Goal: Task Accomplishment & Management: Manage account settings

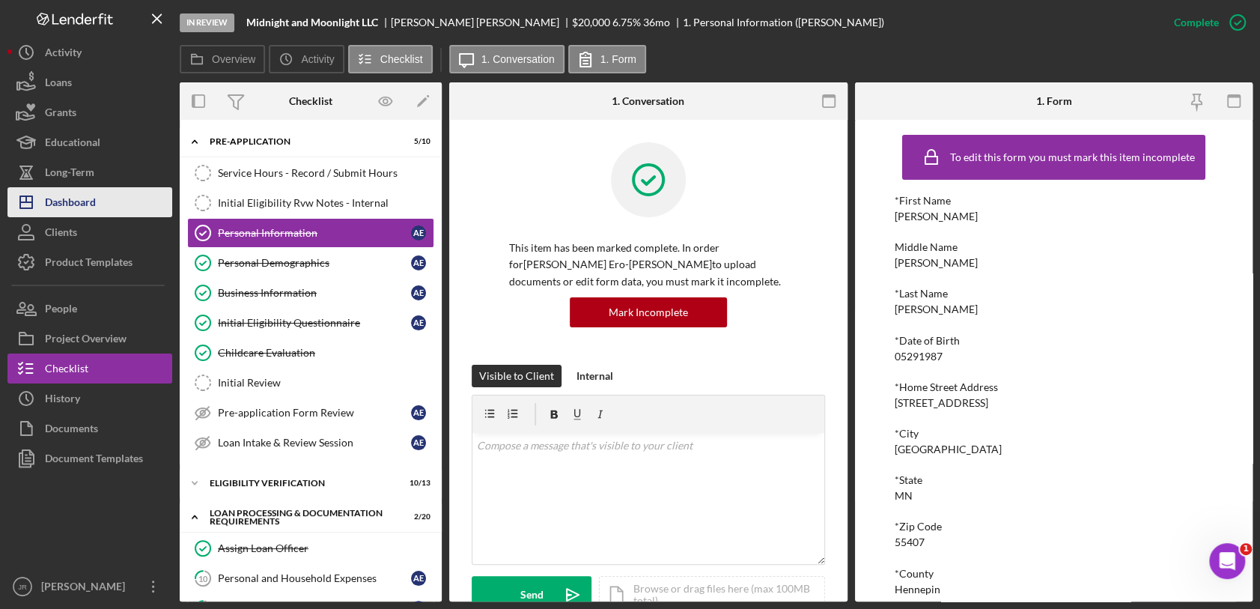
scroll to position [156, 0]
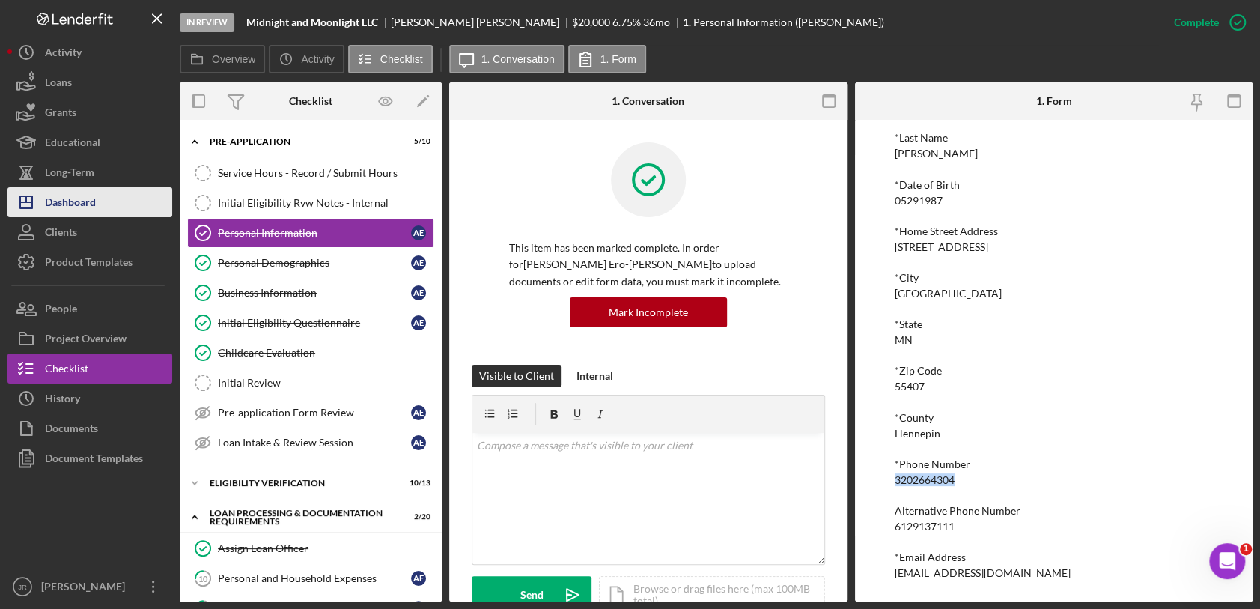
click at [109, 205] on button "Icon/Dashboard Dashboard" at bounding box center [89, 202] width 165 height 30
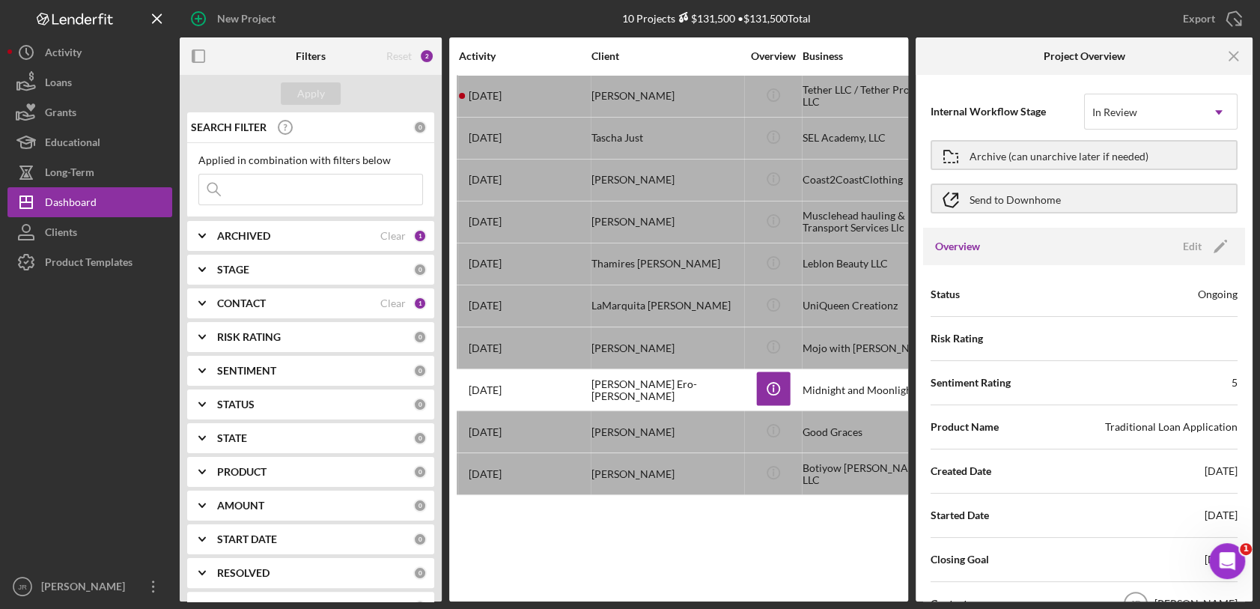
click at [644, 564] on div "Activity Client Overview Business Contact Product Category Amount Started Closi…" at bounding box center [678, 319] width 459 height 564
click at [1222, 54] on icon "Icon/Menu Close" at bounding box center [1234, 57] width 34 height 34
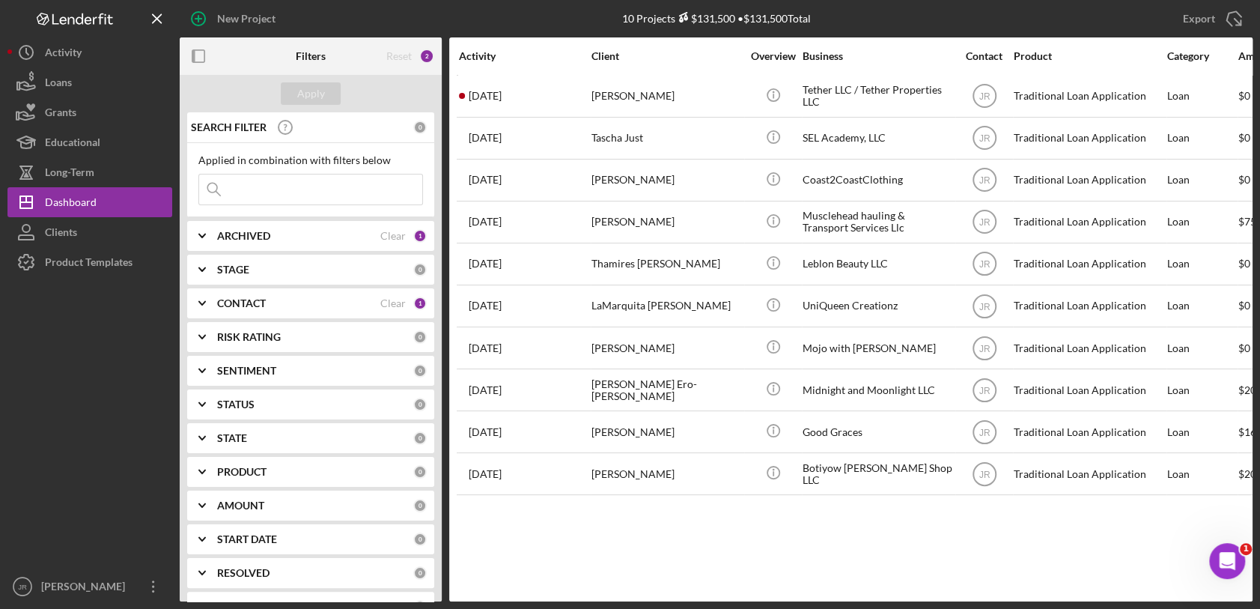
click at [242, 309] on div "CONTACT Clear 1" at bounding box center [322, 302] width 210 height 13
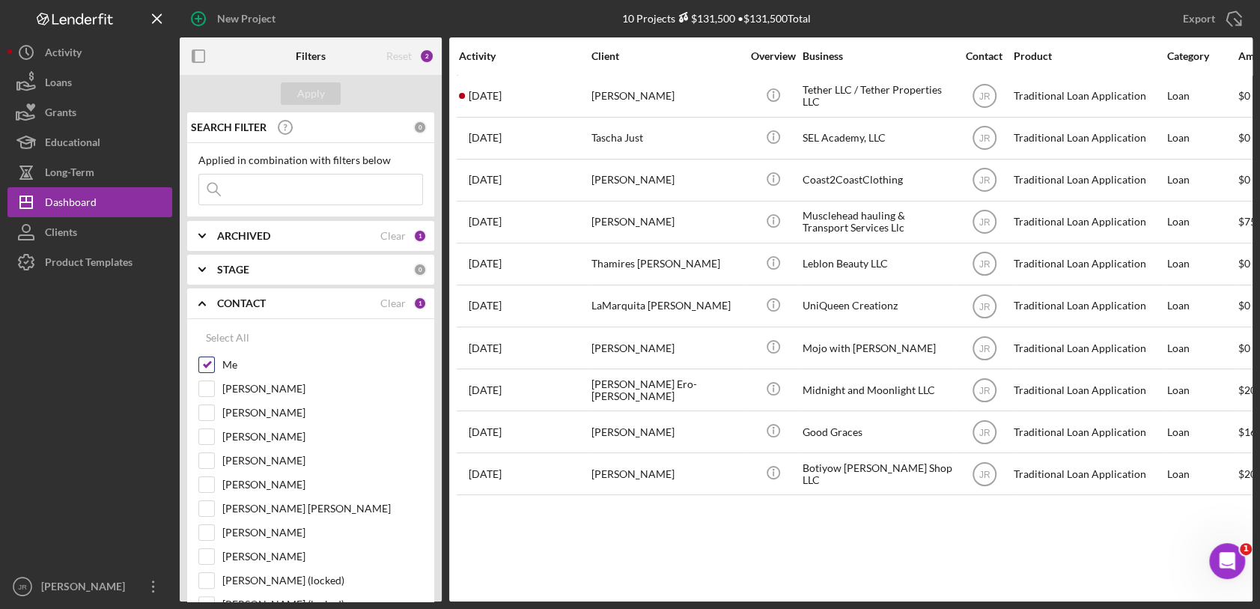
click at [204, 356] on div at bounding box center [206, 364] width 16 height 16
click at [201, 362] on input "Me" at bounding box center [206, 364] width 15 height 15
checkbox input "false"
click at [207, 484] on input "[PERSON_NAME]" at bounding box center [206, 484] width 15 height 15
checkbox input "true"
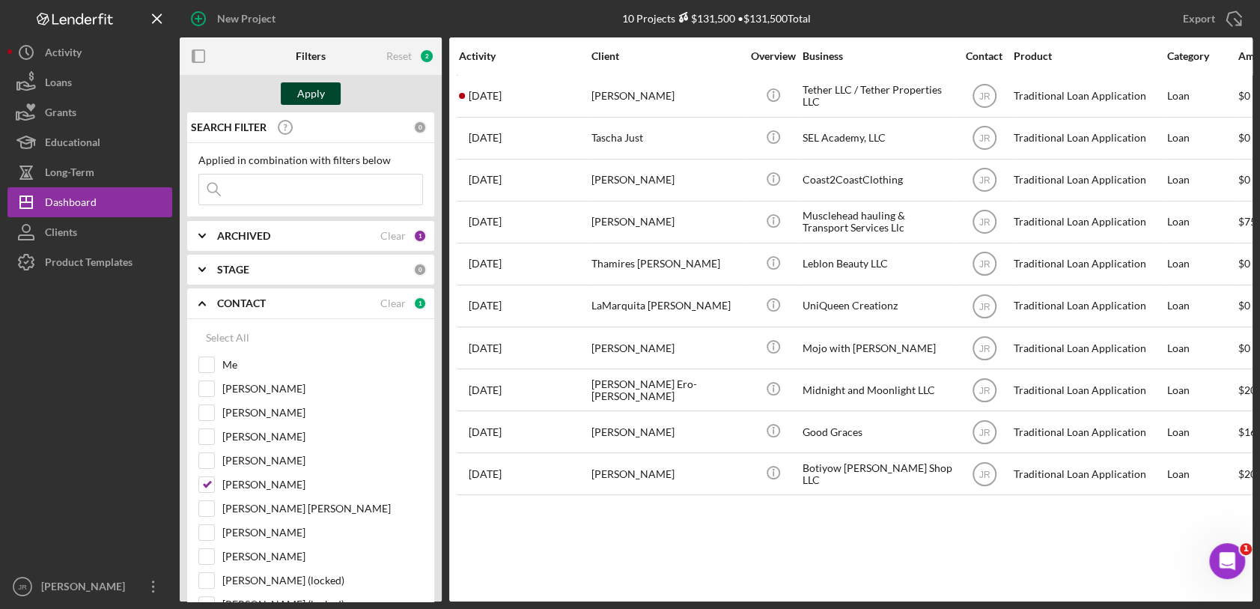
click at [326, 98] on button "Apply" at bounding box center [311, 93] width 60 height 22
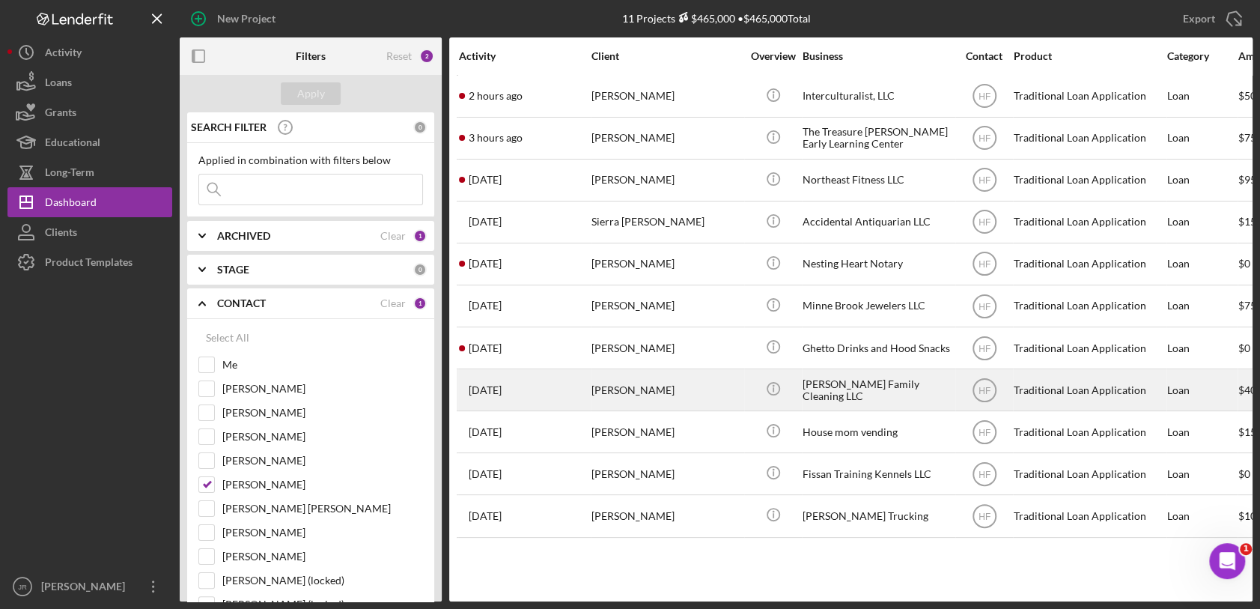
click at [856, 386] on div "[PERSON_NAME] Family Cleaning LLC" at bounding box center [877, 390] width 150 height 40
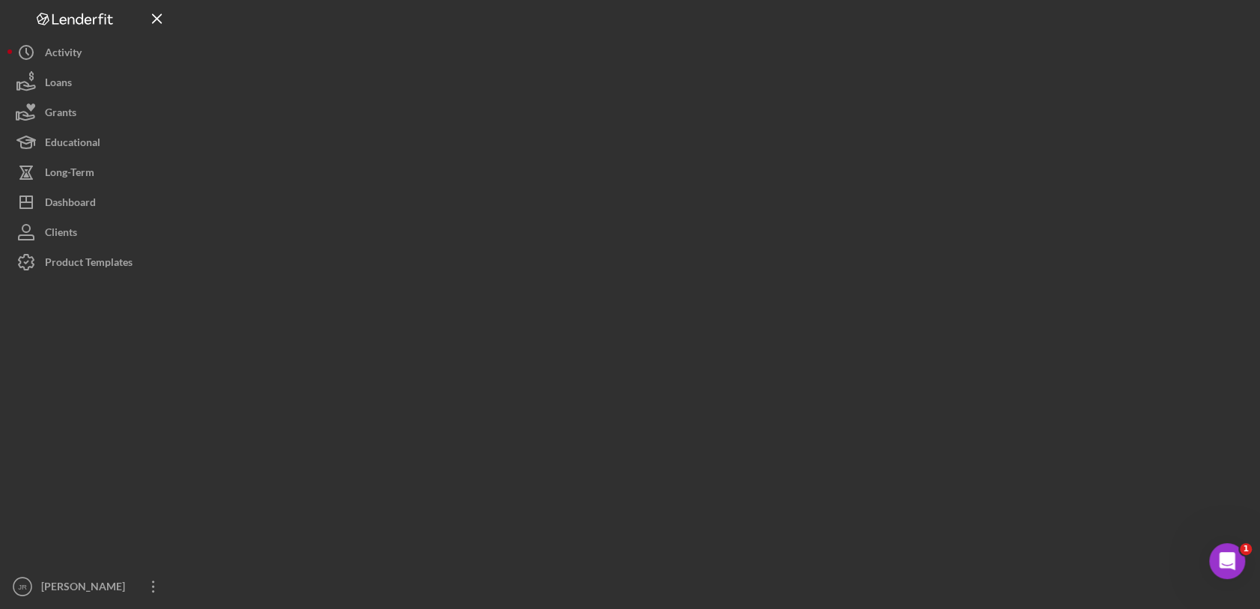
click at [856, 386] on div at bounding box center [716, 300] width 1073 height 601
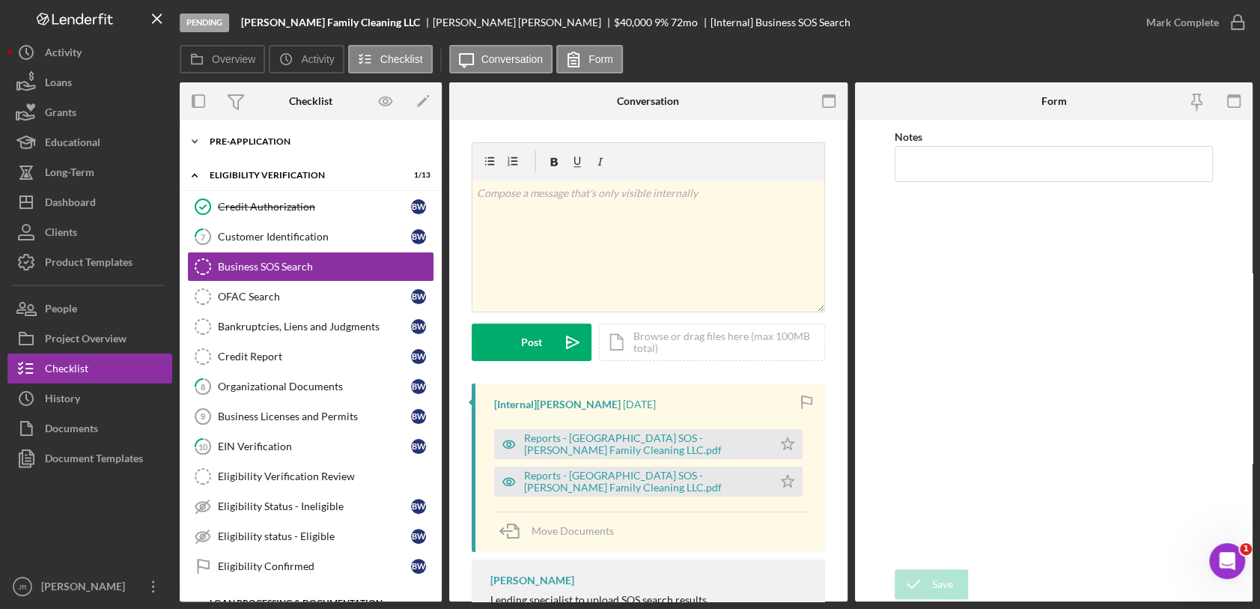
click at [338, 135] on div "Icon/Expander Pre-Application 7 / 10" at bounding box center [311, 142] width 262 height 30
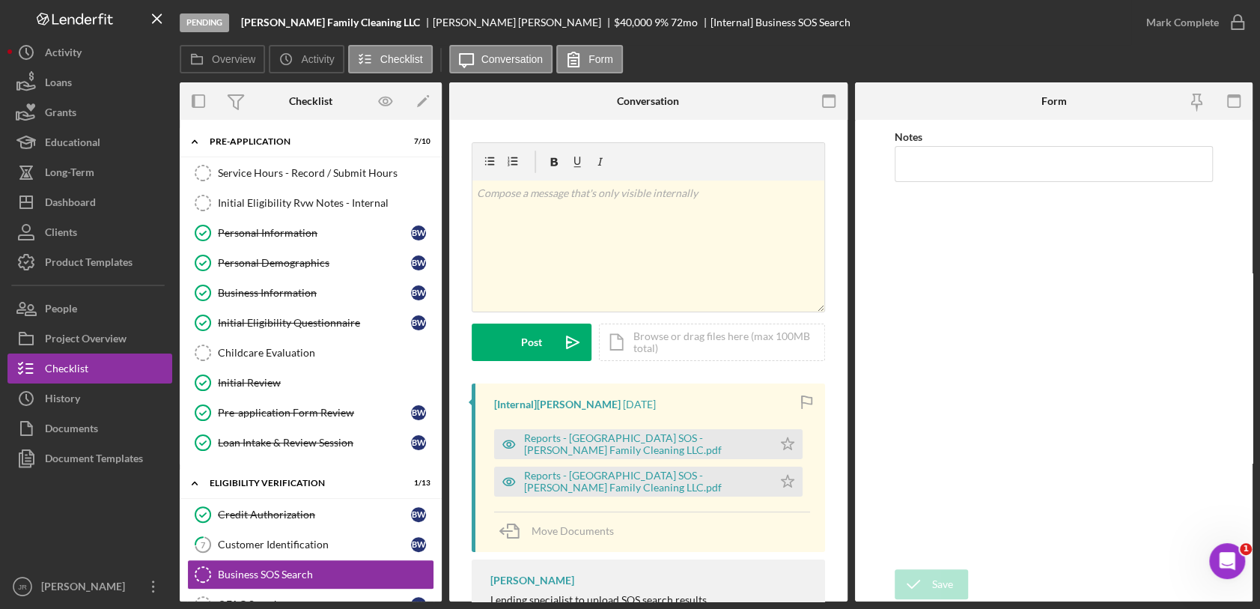
click at [317, 97] on div "Checklist" at bounding box center [310, 101] width 43 height 12
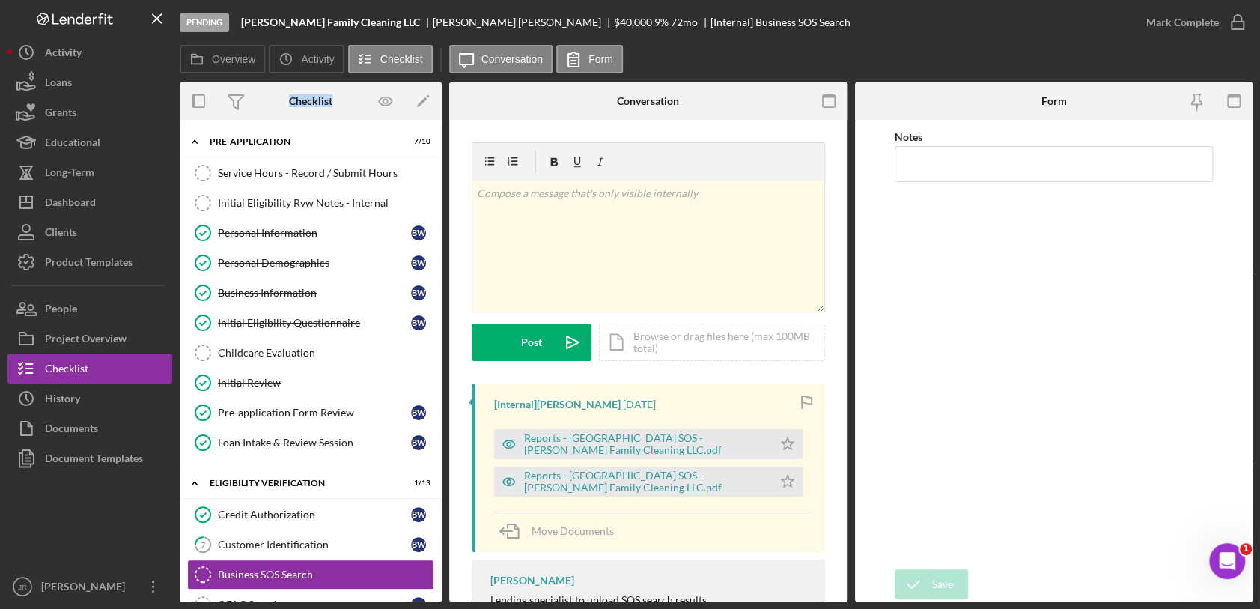
click at [317, 97] on div "Checklist" at bounding box center [310, 101] width 43 height 12
drag, startPoint x: 317, startPoint y: 97, endPoint x: 308, endPoint y: 112, distance: 18.1
click at [308, 112] on div "Checklist" at bounding box center [310, 100] width 43 height 37
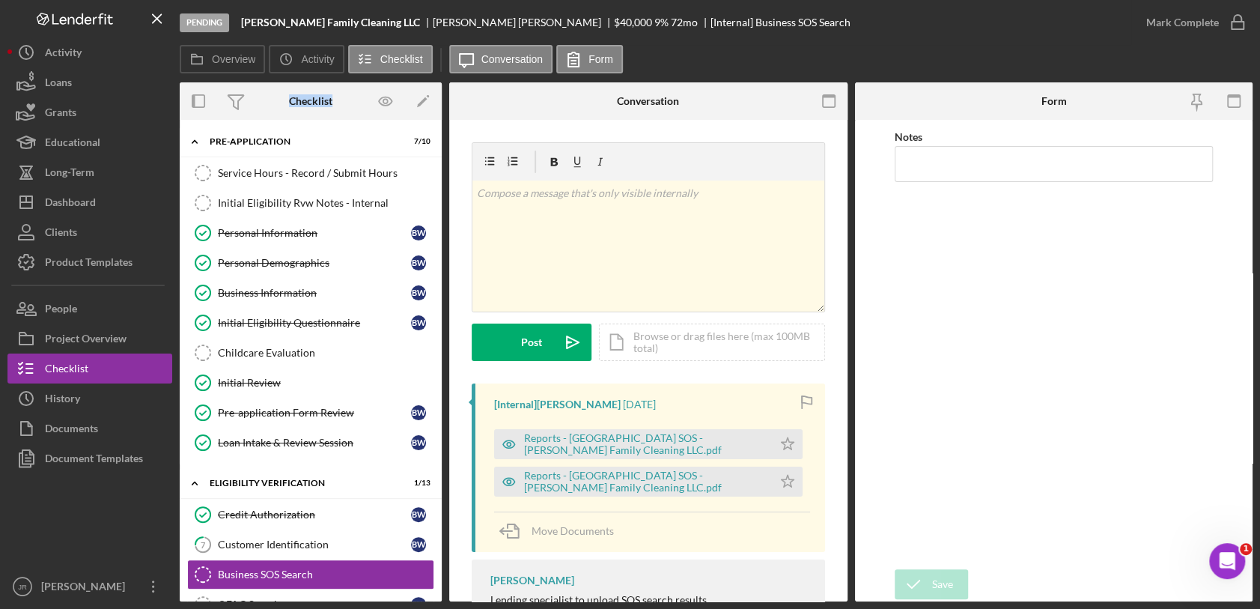
click at [308, 112] on div "Checklist" at bounding box center [310, 100] width 43 height 37
drag, startPoint x: 308, startPoint y: 112, endPoint x: 266, endPoint y: 98, distance: 43.6
click at [266, 98] on div "Checklist Icon/Edit" at bounding box center [311, 100] width 262 height 37
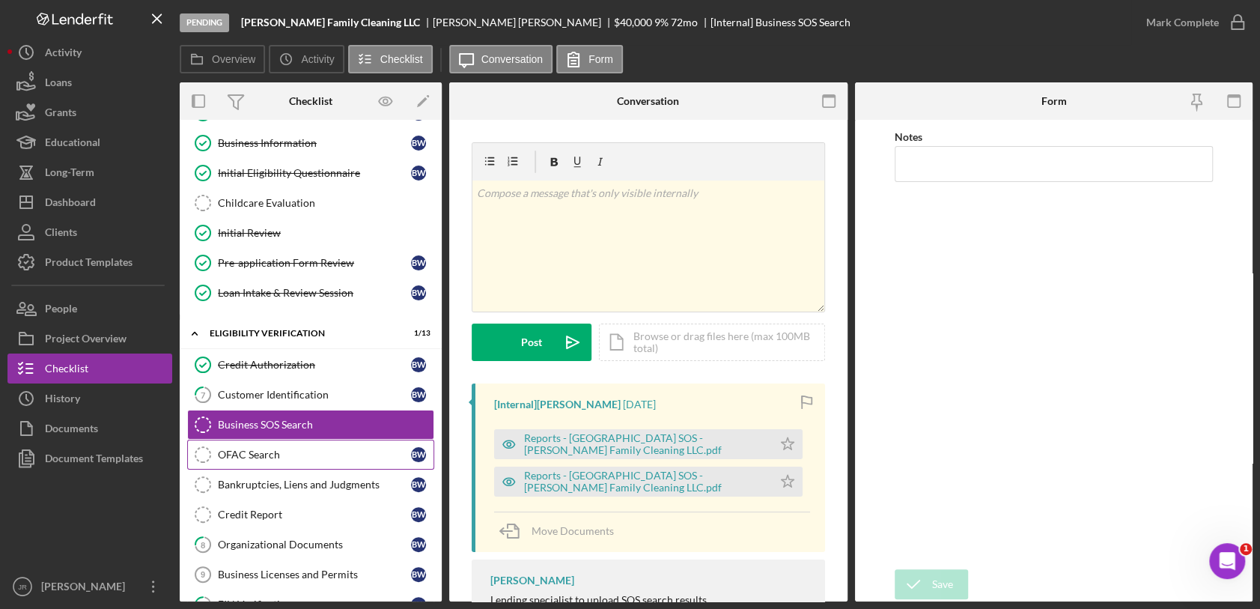
scroll to position [153, 0]
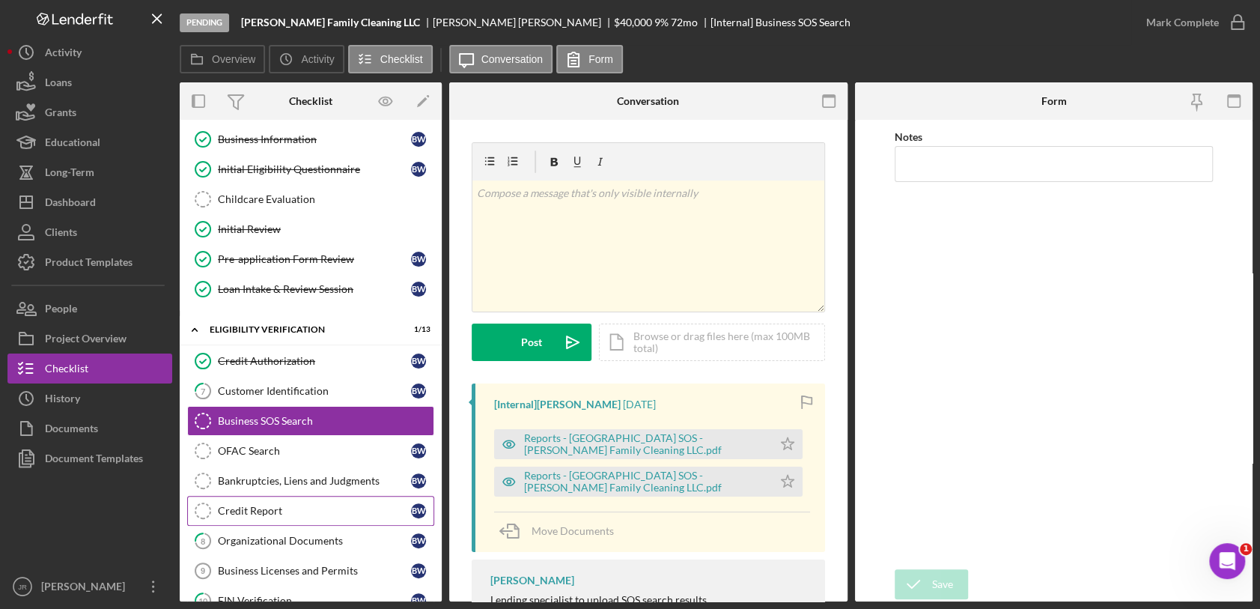
click at [328, 499] on link "Credit Report Credit Report B W" at bounding box center [310, 511] width 247 height 30
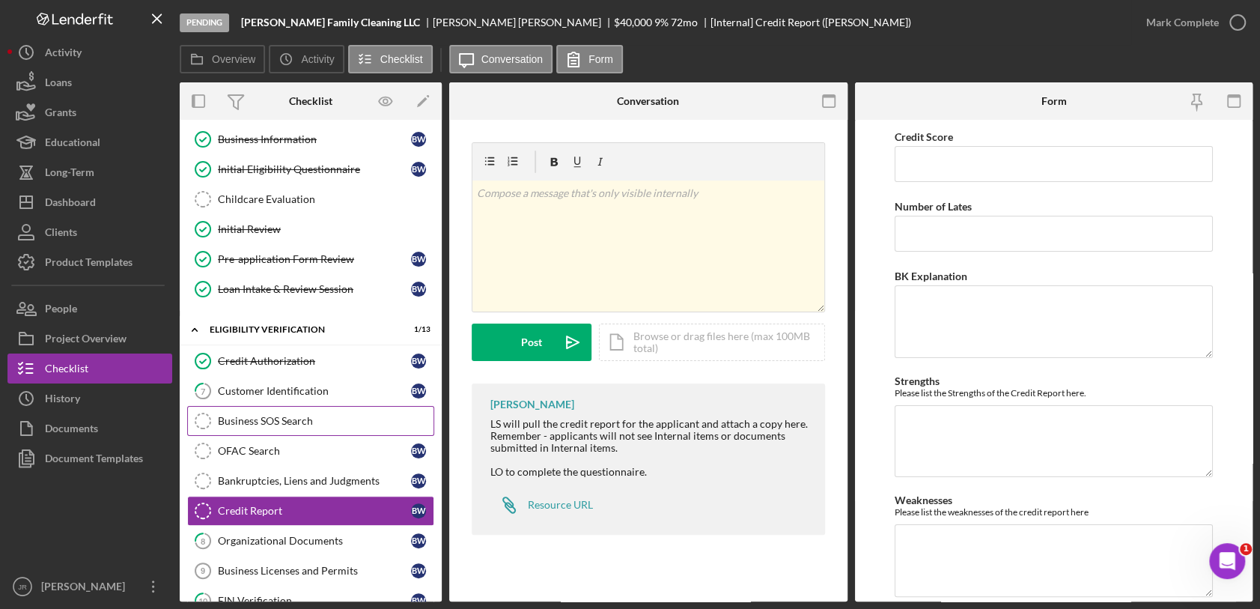
click at [359, 429] on link "Business SOS Search Business SOS Search" at bounding box center [310, 421] width 247 height 30
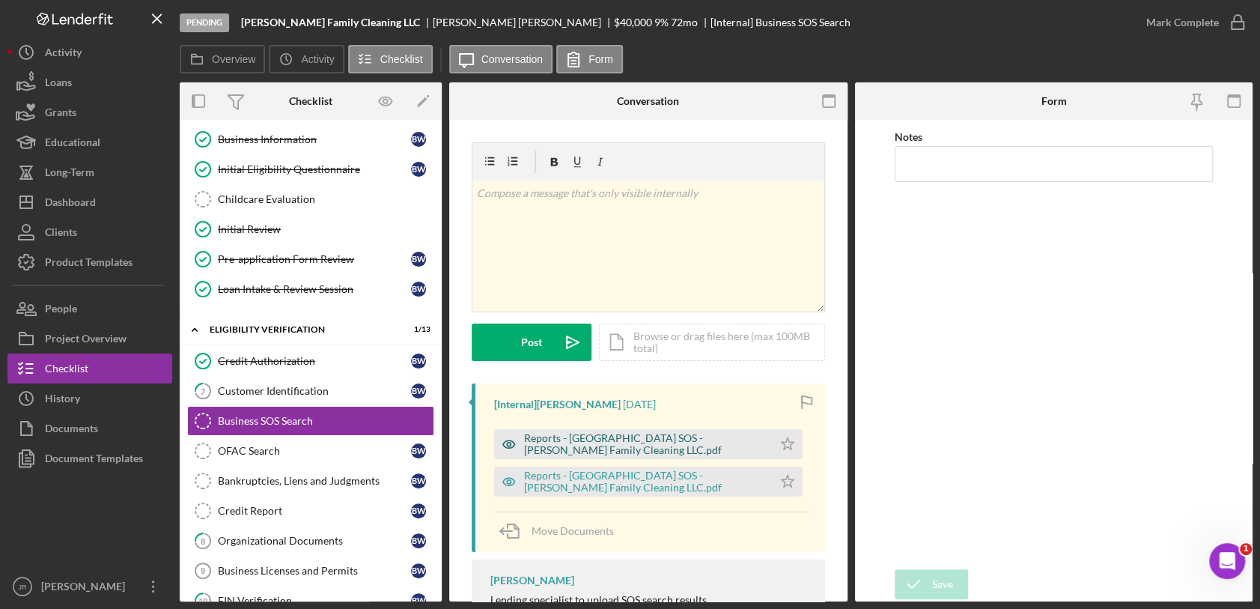
click at [639, 452] on div "Reports - [GEOGRAPHIC_DATA] SOS - [PERSON_NAME] Family Cleaning LLC.pdf" at bounding box center [644, 444] width 241 height 24
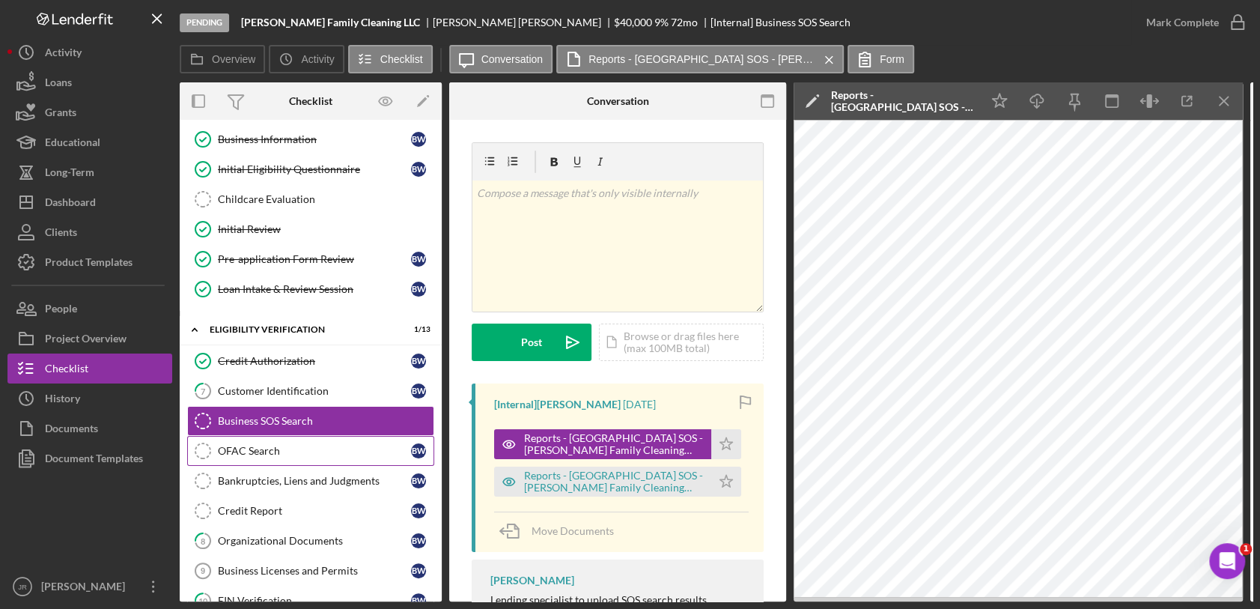
click at [359, 448] on div "OFAC Search" at bounding box center [314, 451] width 193 height 12
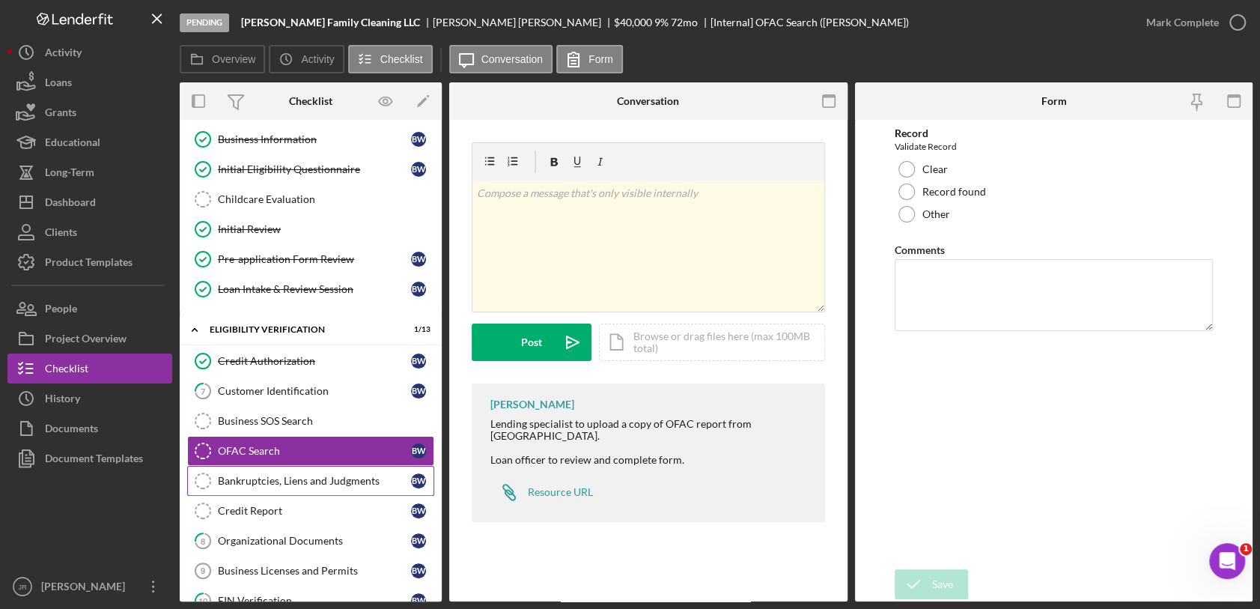
click at [306, 481] on div "Bankruptcies, Liens and Judgments" at bounding box center [314, 481] width 193 height 12
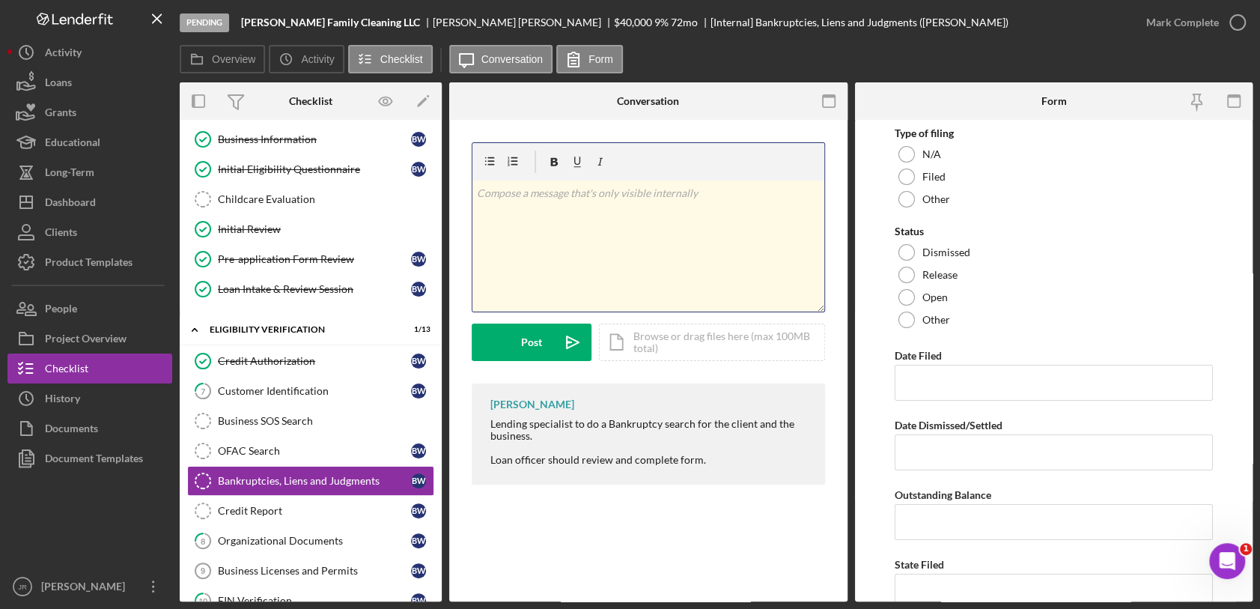
click at [558, 237] on div "v Color teal Color pink Remove color Add row above Add row below Add column bef…" at bounding box center [648, 245] width 352 height 131
click at [1004, 62] on div "Overview Icon/History Activity Checklist Icon/Message Conversation Form" at bounding box center [716, 60] width 1073 height 30
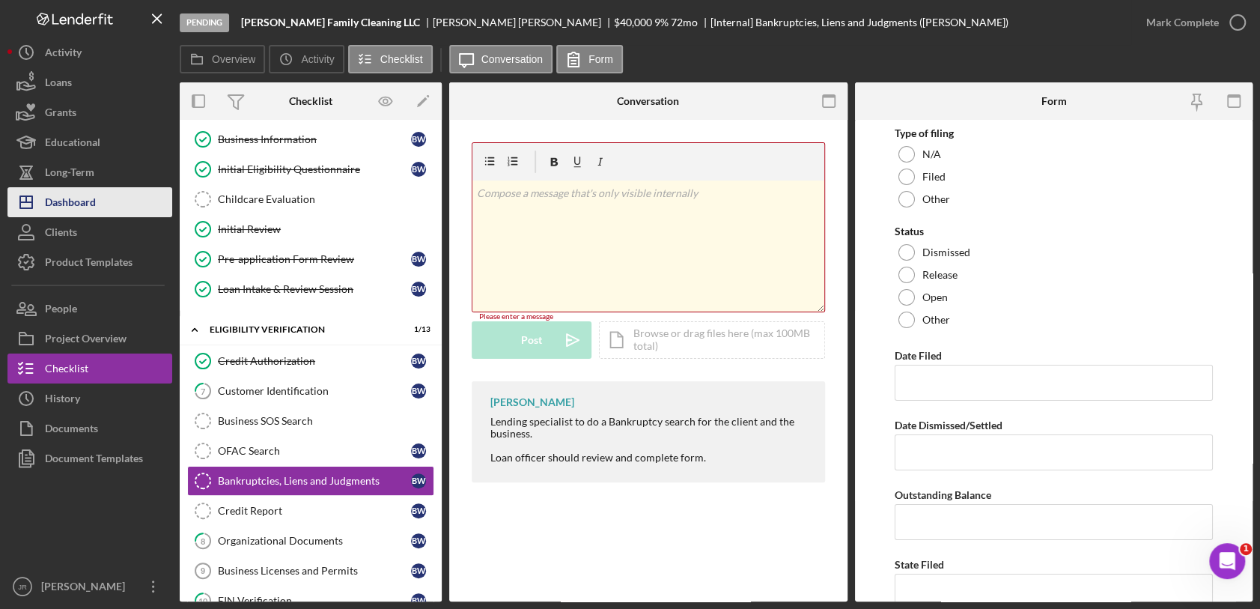
click at [105, 200] on button "Icon/Dashboard Dashboard" at bounding box center [89, 202] width 165 height 30
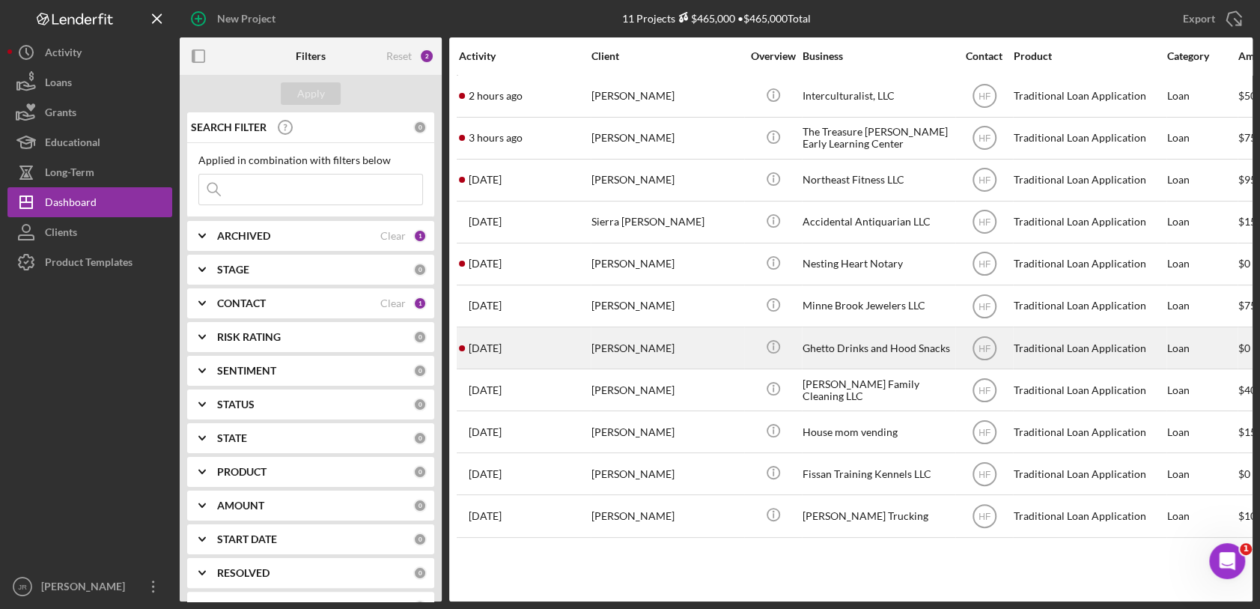
click at [817, 335] on div "Ghetto Drinks and Hood Snacks" at bounding box center [877, 348] width 150 height 40
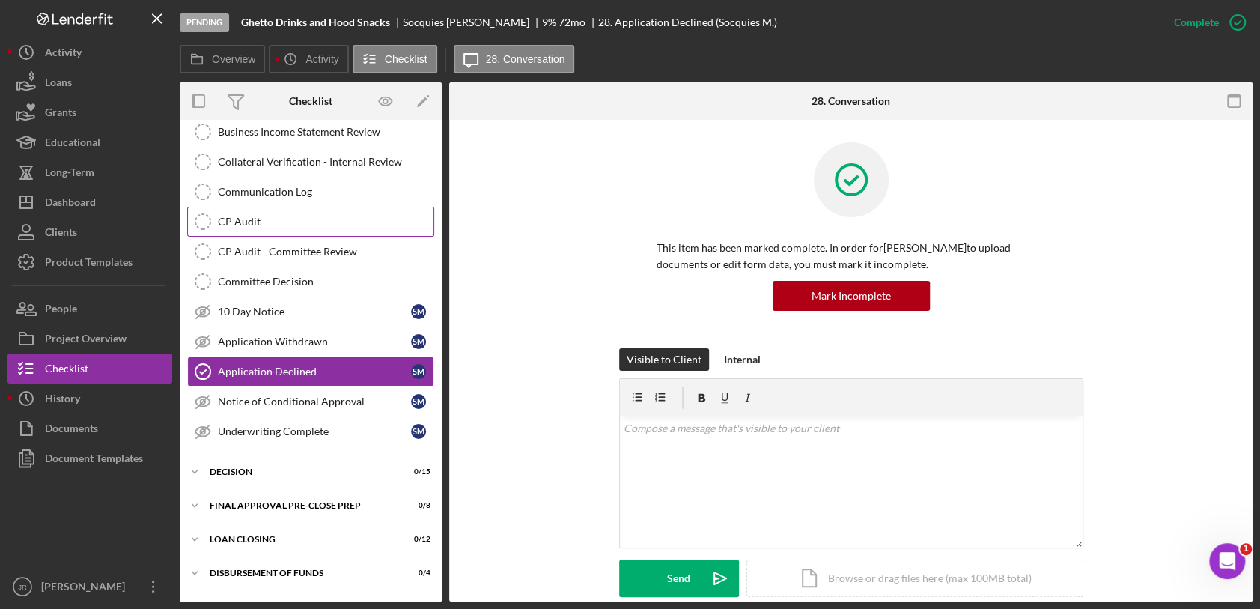
scroll to position [333, 0]
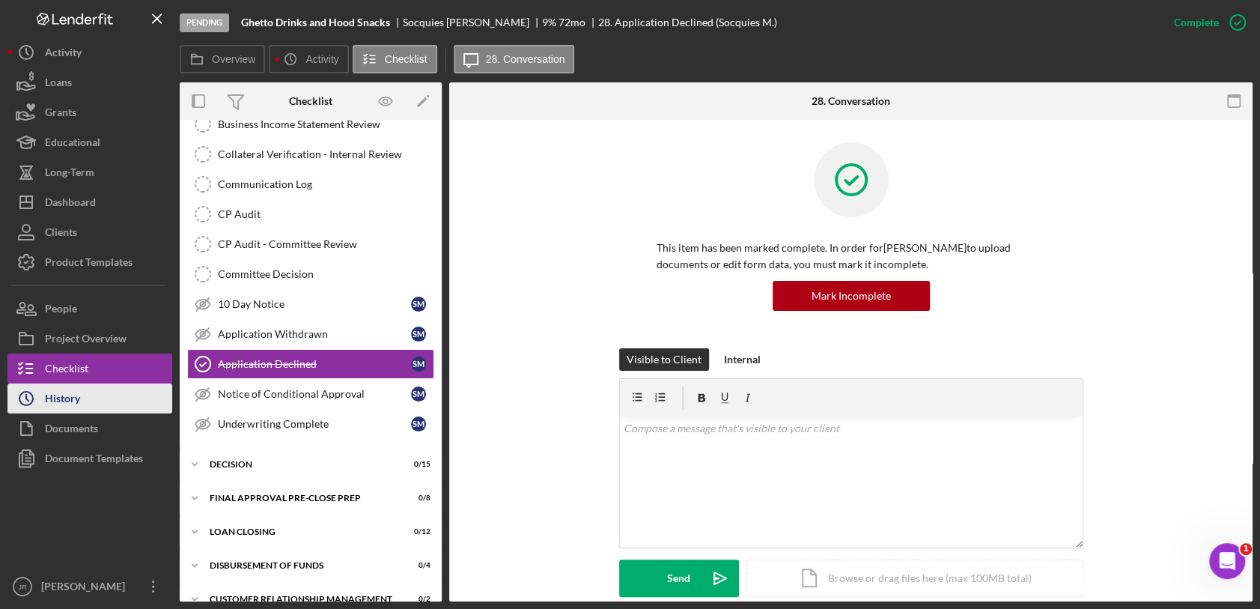
click at [132, 401] on button "Icon/History History" at bounding box center [89, 398] width 165 height 30
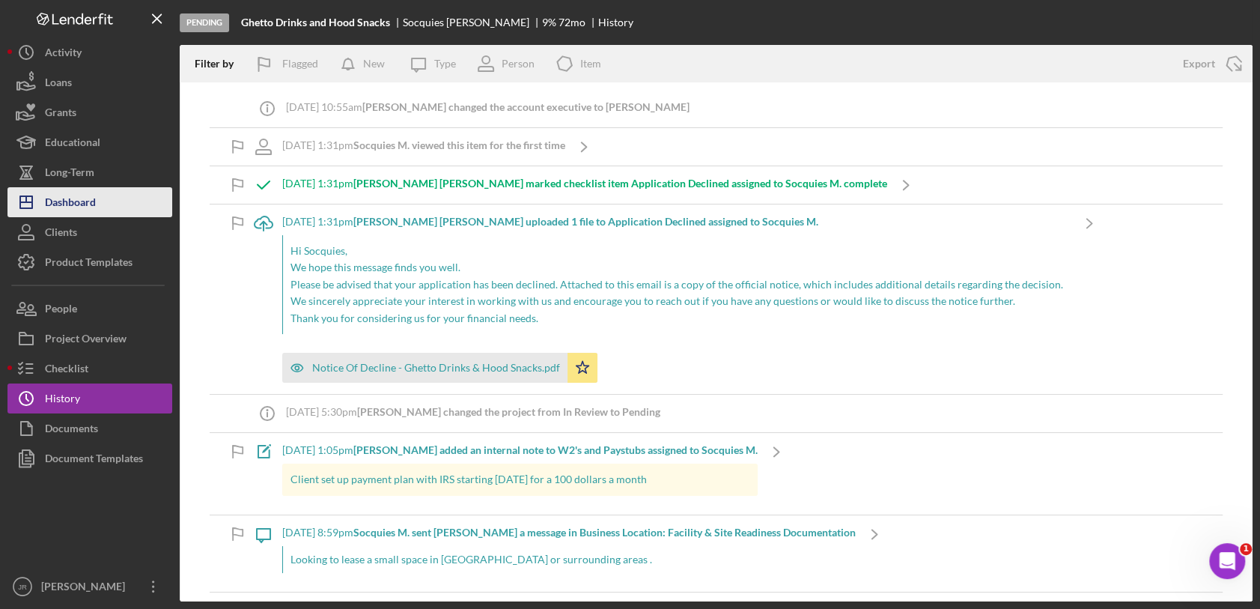
click at [120, 190] on button "Icon/Dashboard Dashboard" at bounding box center [89, 202] width 165 height 30
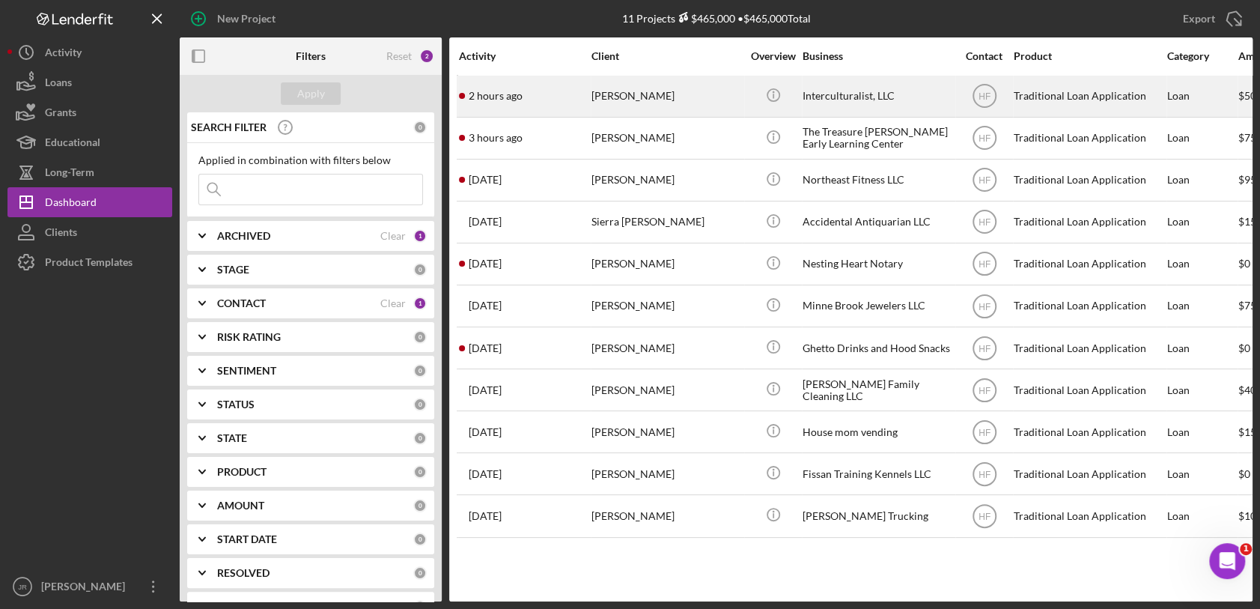
click at [882, 88] on div "Interculturalist, LLC" at bounding box center [877, 96] width 150 height 40
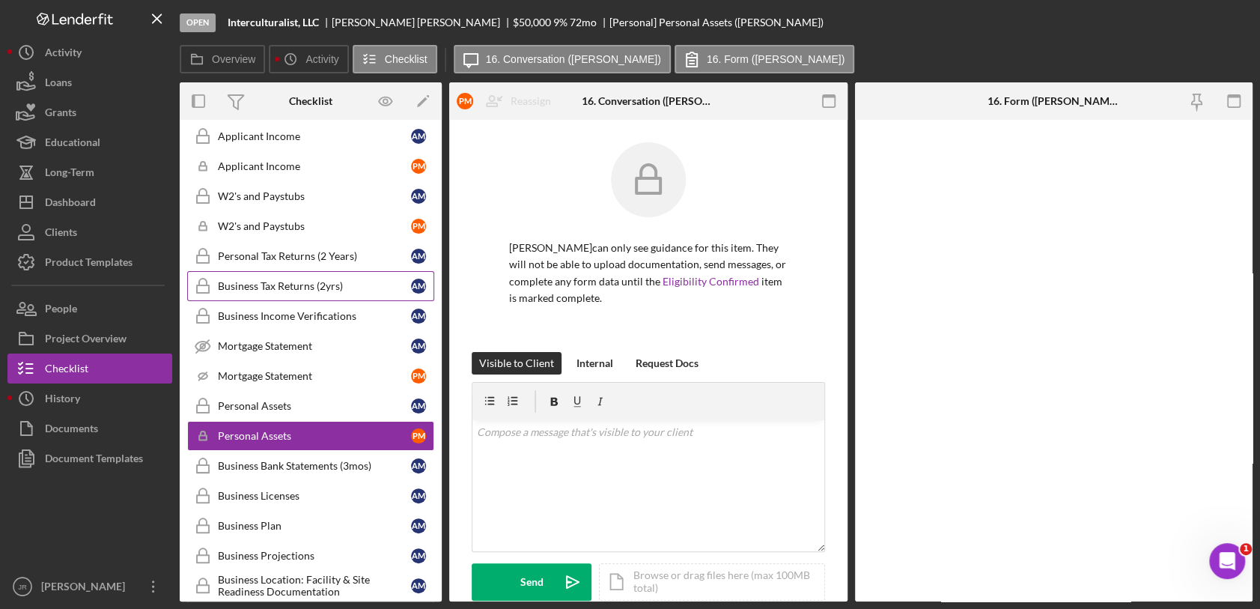
scroll to position [298, 0]
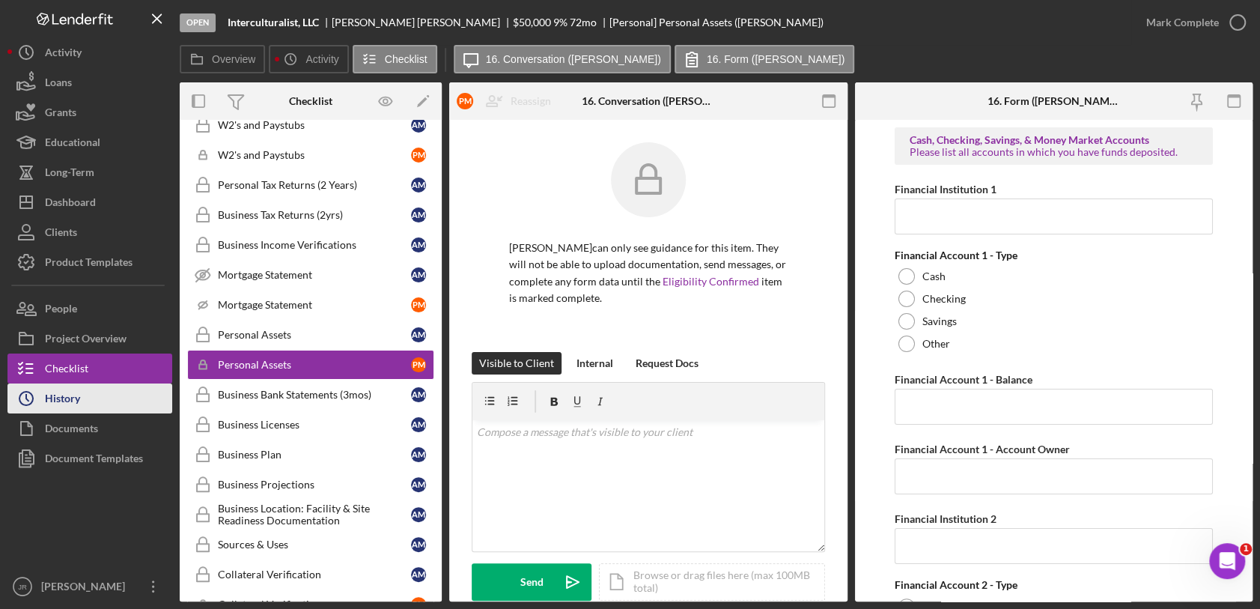
click at [130, 407] on button "Icon/History History" at bounding box center [89, 398] width 165 height 30
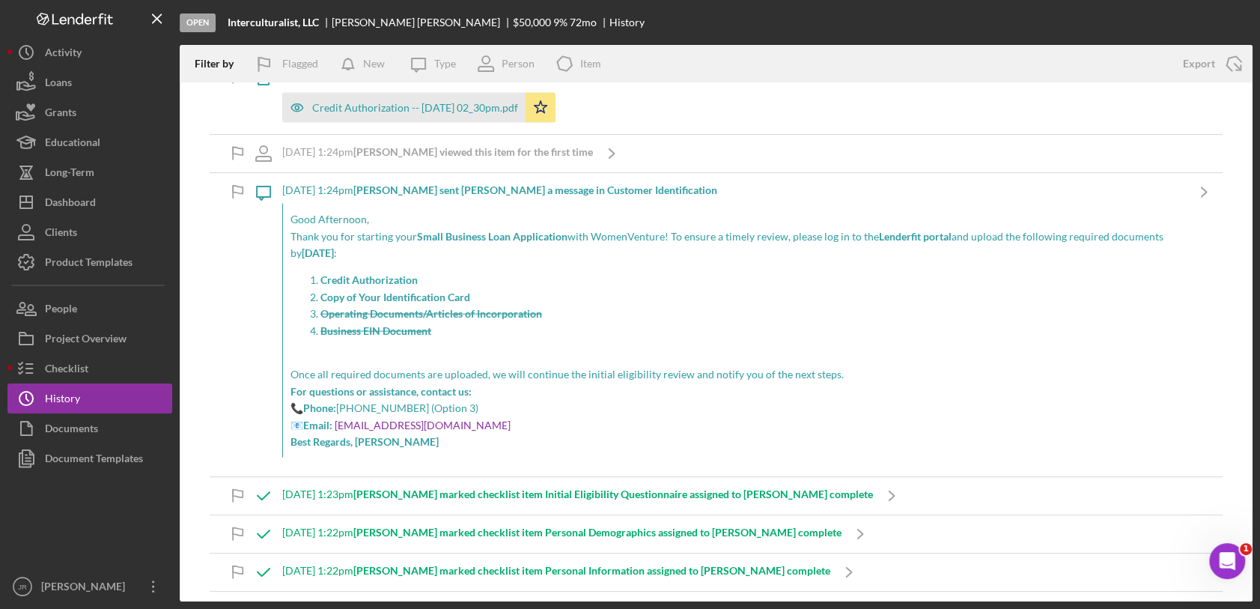
scroll to position [2139, 0]
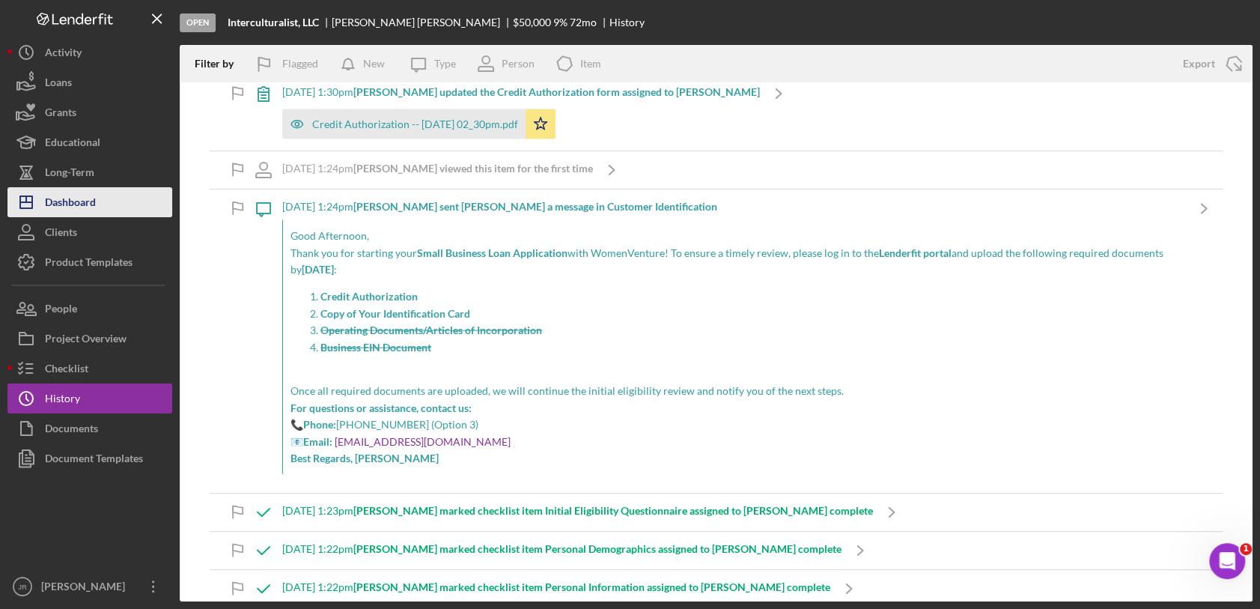
click at [95, 208] on div "Dashboard" at bounding box center [70, 204] width 51 height 34
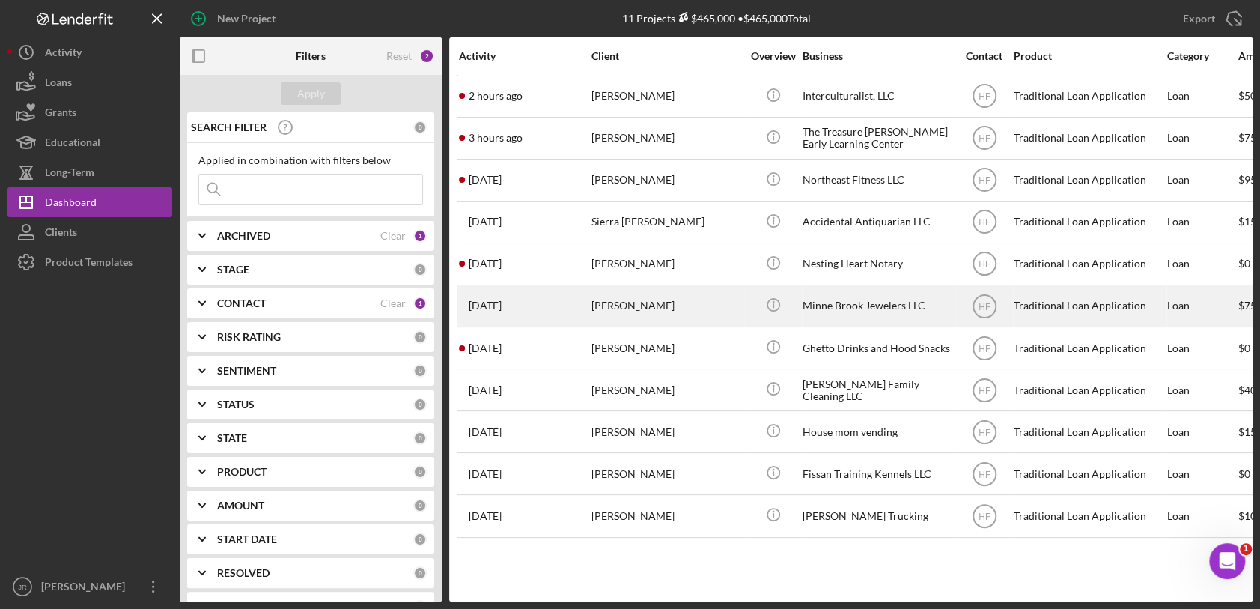
click at [870, 296] on div "Minne Brook Jewelers LLC" at bounding box center [877, 306] width 150 height 40
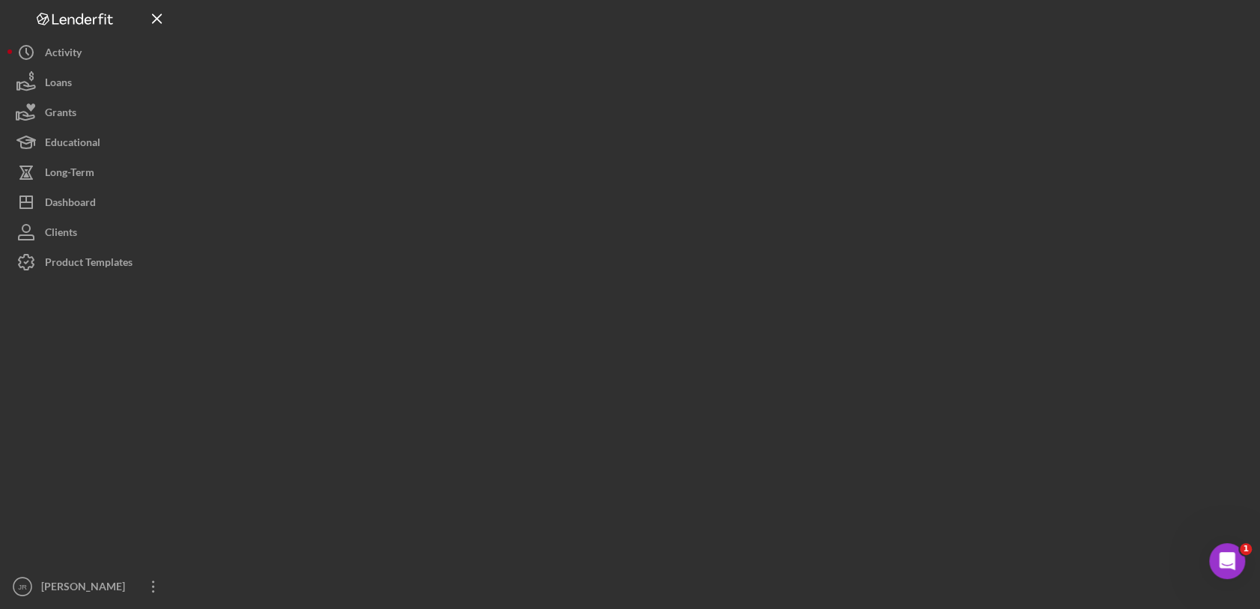
click at [870, 296] on div at bounding box center [716, 300] width 1073 height 601
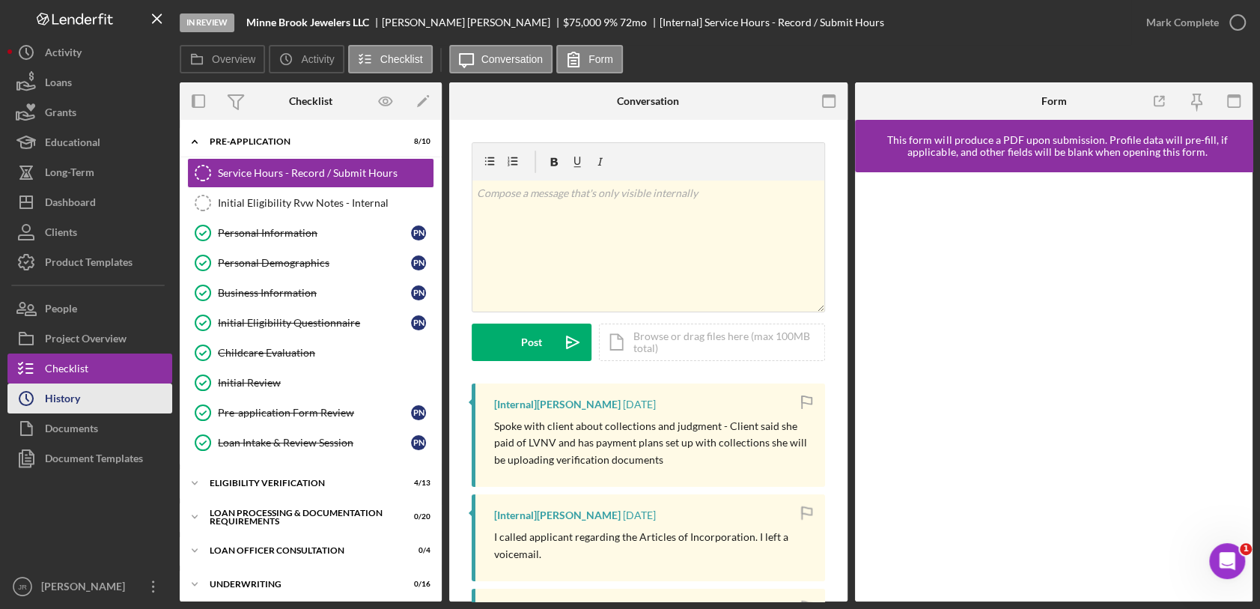
click at [143, 391] on button "Icon/History History" at bounding box center [89, 398] width 165 height 30
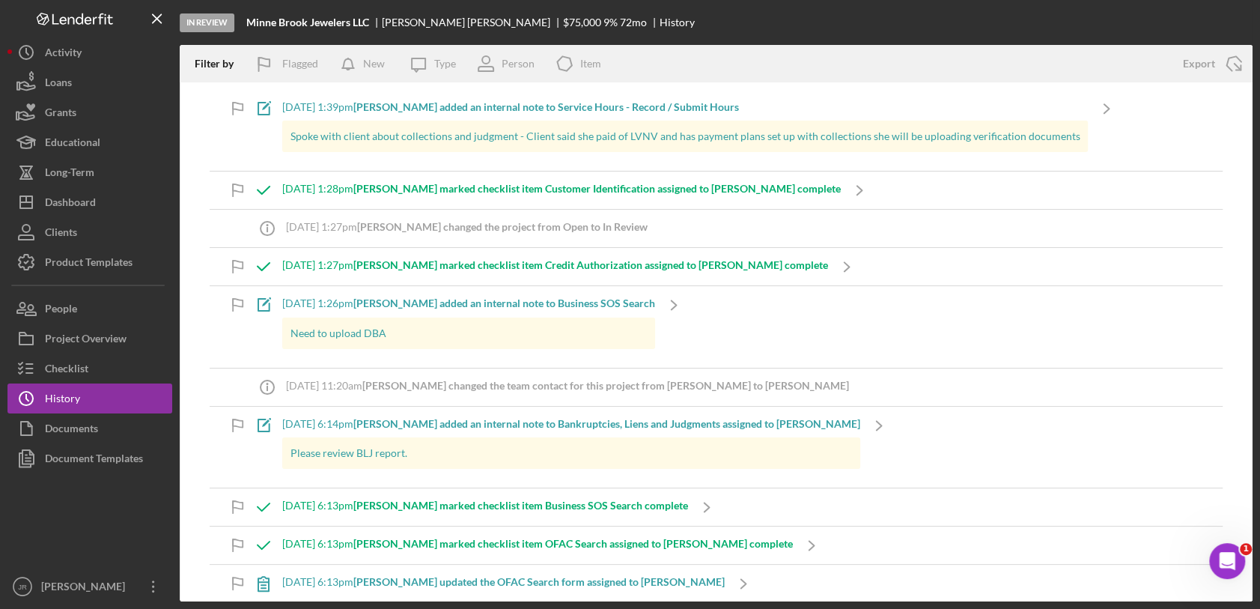
click at [653, 379] on b "[PERSON_NAME] changed the team contact for this project from [PERSON_NAME] to […" at bounding box center [605, 385] width 487 height 13
click at [91, 208] on div "Dashboard" at bounding box center [70, 204] width 51 height 34
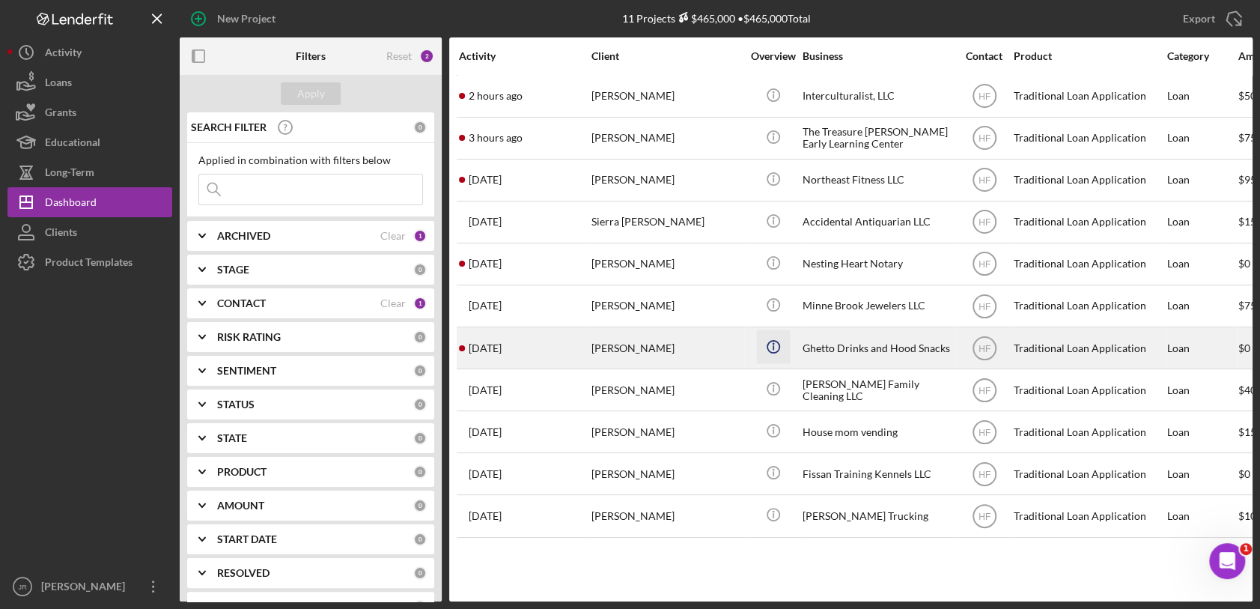
click at [772, 345] on icon "Icon/Info" at bounding box center [773, 347] width 34 height 34
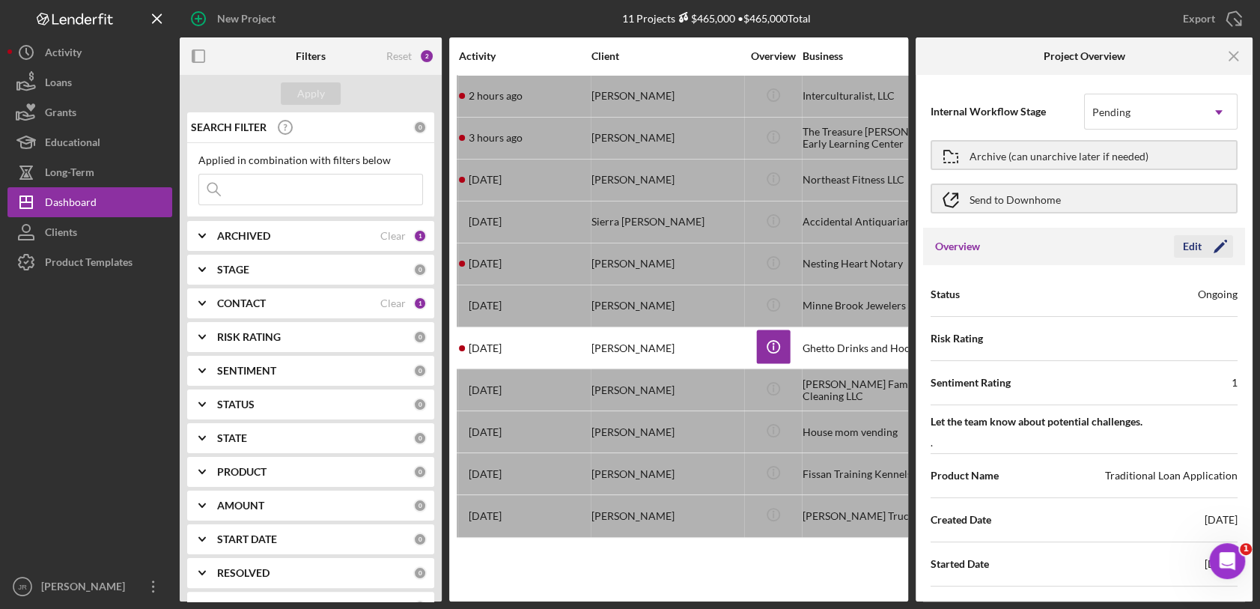
click at [1202, 238] on icon "Icon/Edit" at bounding box center [1219, 246] width 37 height 37
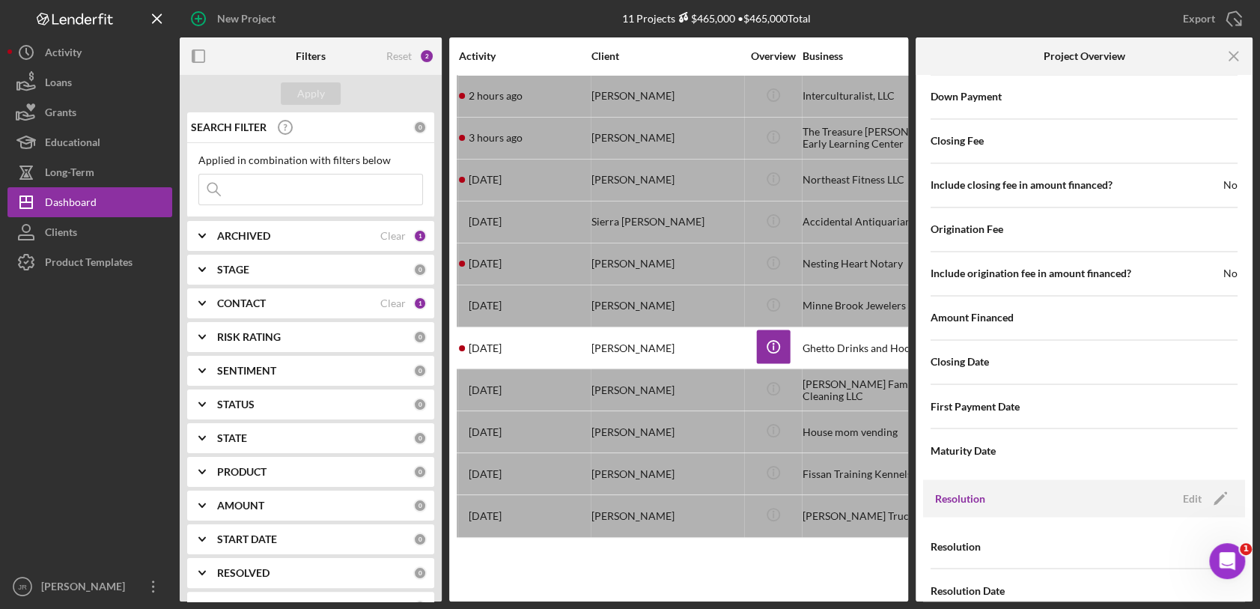
scroll to position [1603, 0]
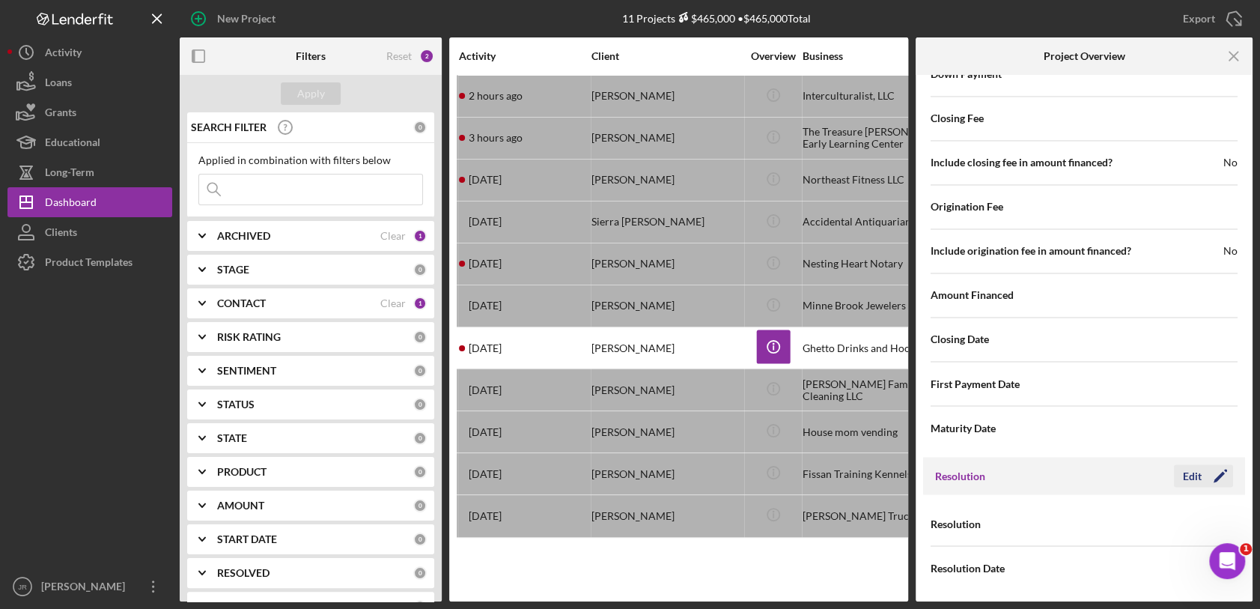
click at [1201, 478] on icon "Icon/Edit" at bounding box center [1219, 475] width 37 height 37
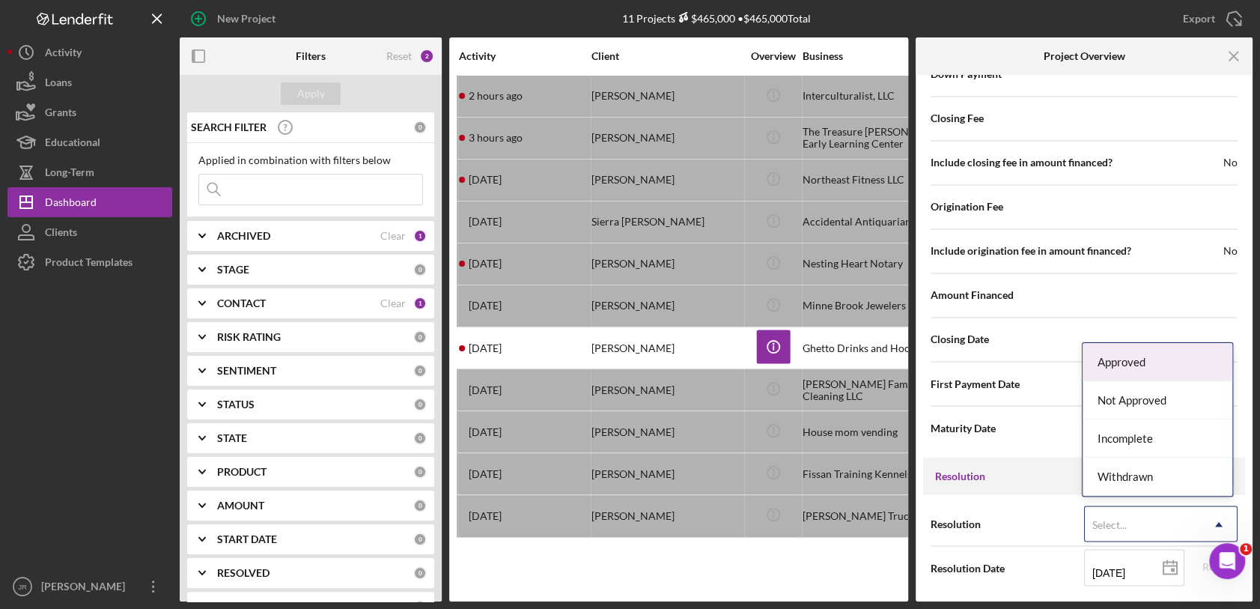
click at [1139, 514] on div "Select..." at bounding box center [1143, 524] width 116 height 34
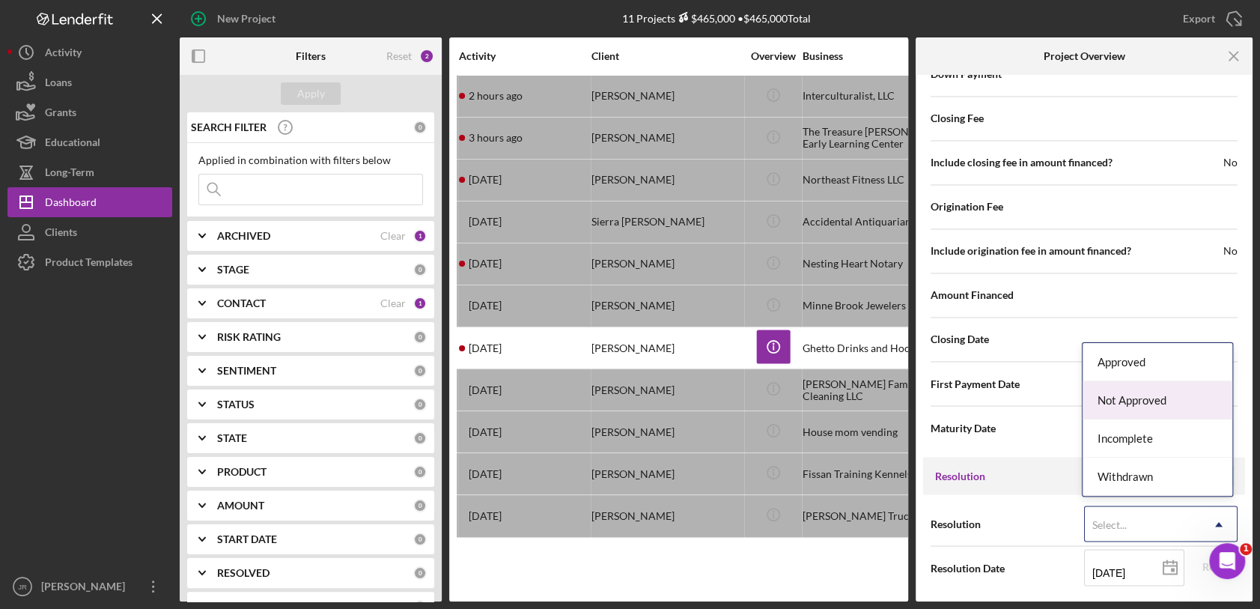
click at [1154, 397] on div "Not Approved" at bounding box center [1157, 400] width 150 height 38
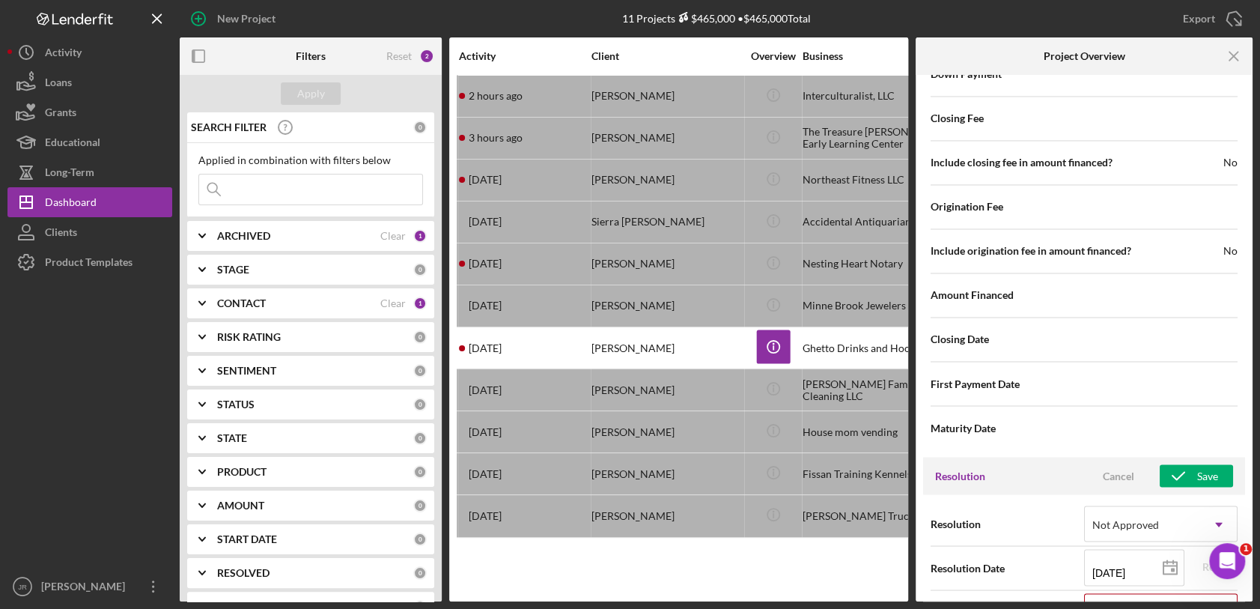
scroll to position [1683, 0]
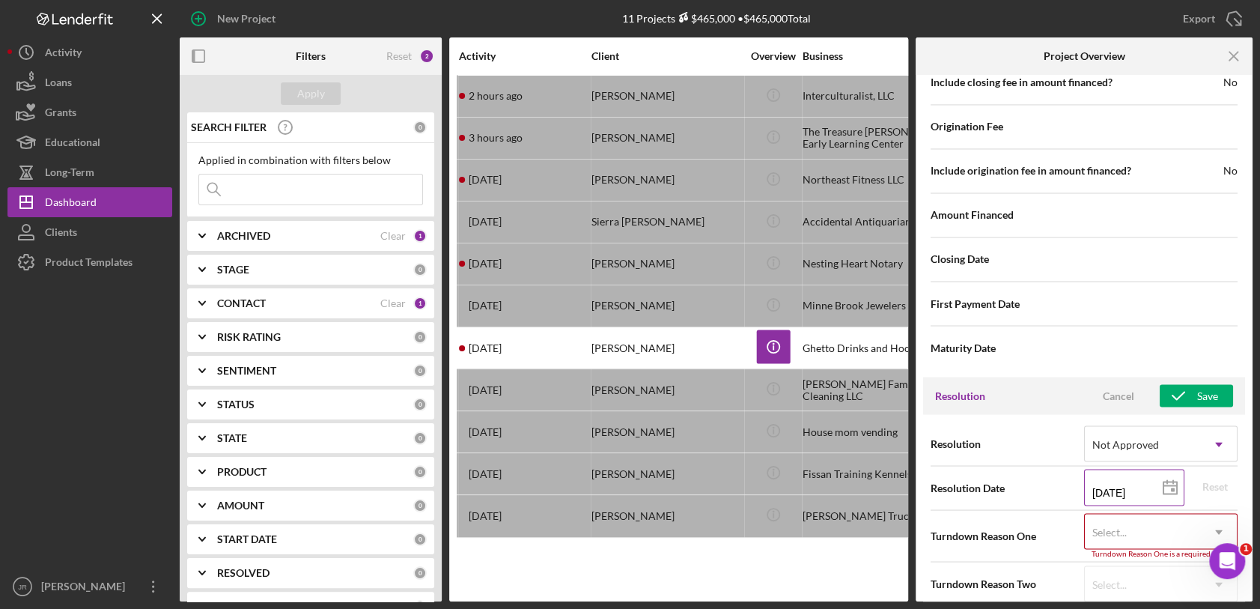
click at [1173, 480] on line at bounding box center [1173, 481] width 0 height 3
type input "[DATE]"
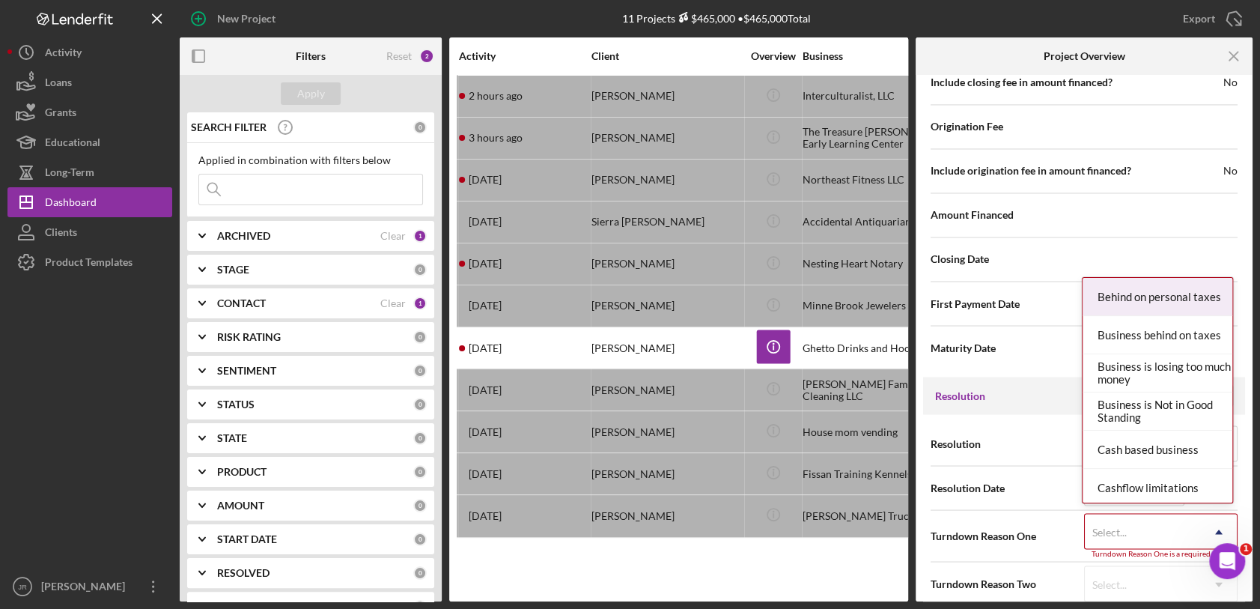
click at [1132, 518] on div "Select..." at bounding box center [1143, 531] width 116 height 34
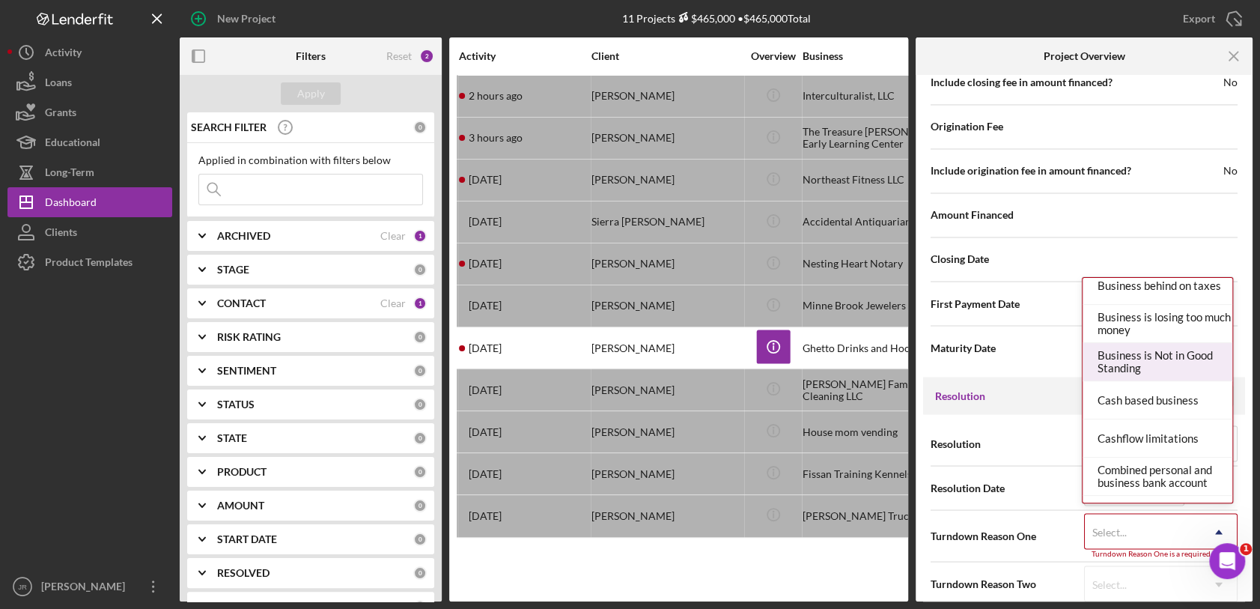
scroll to position [59, 0]
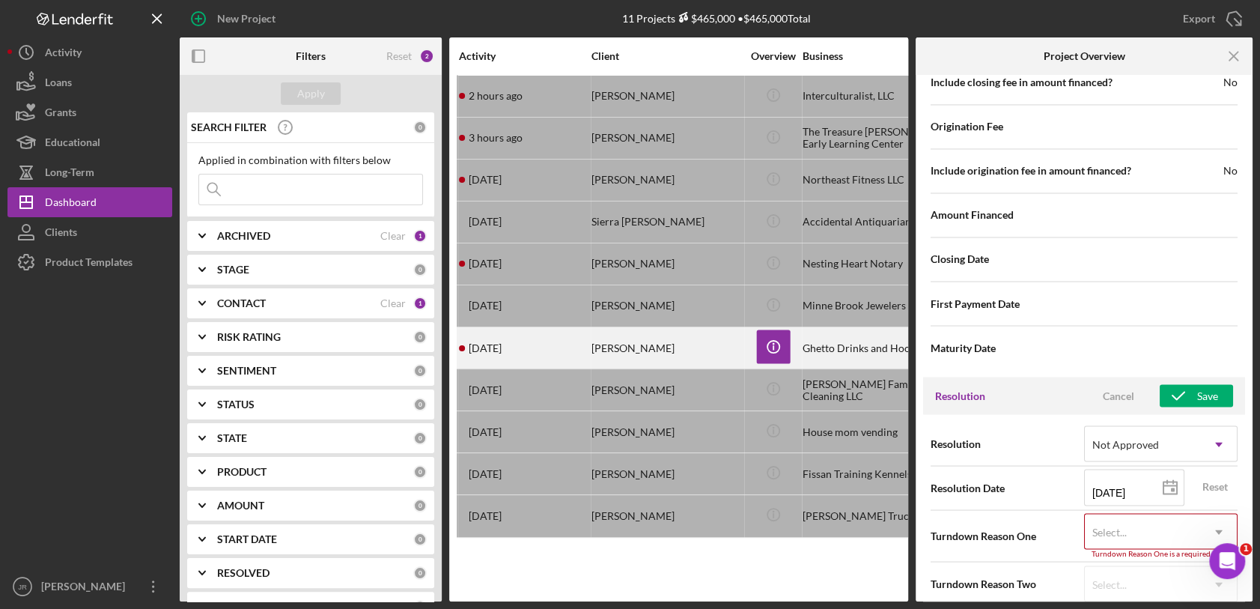
click at [614, 358] on div "[PERSON_NAME]" at bounding box center [666, 348] width 150 height 40
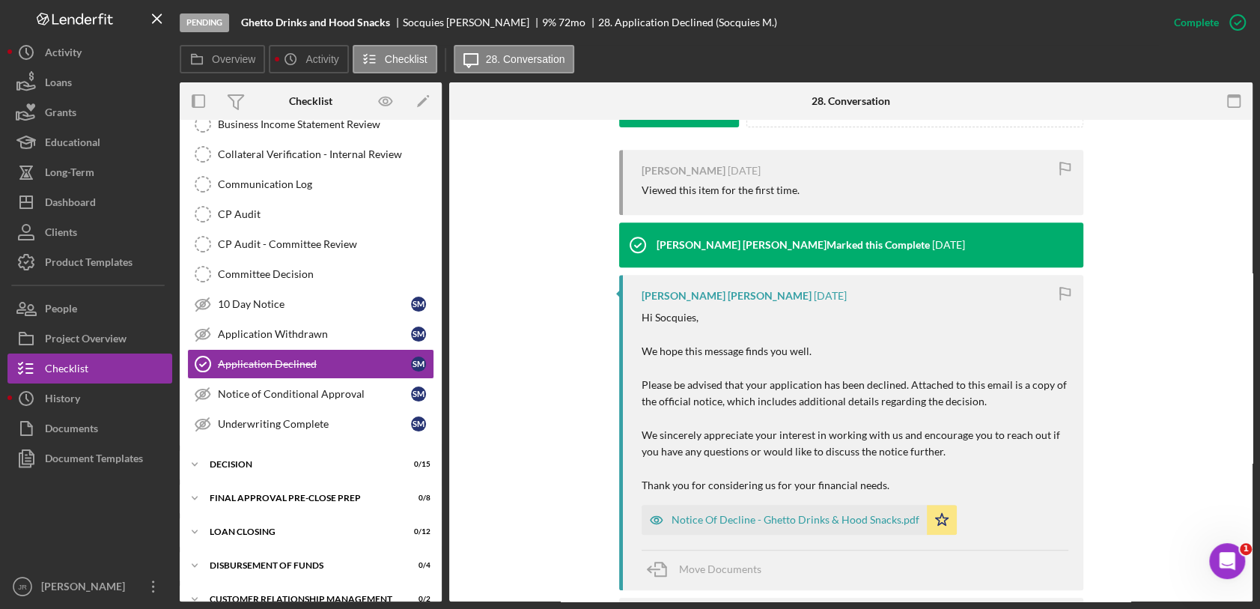
scroll to position [584, 0]
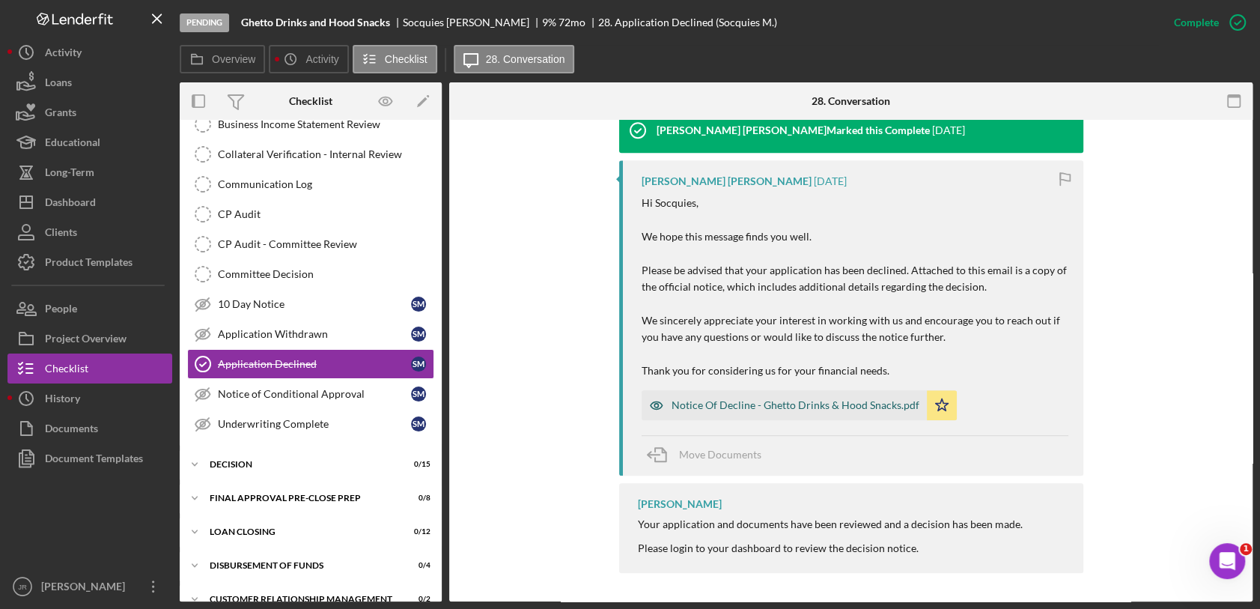
click at [847, 406] on div "Notice Of Decline - Ghetto Drinks & Hood Snacks.pdf" at bounding box center [795, 405] width 248 height 12
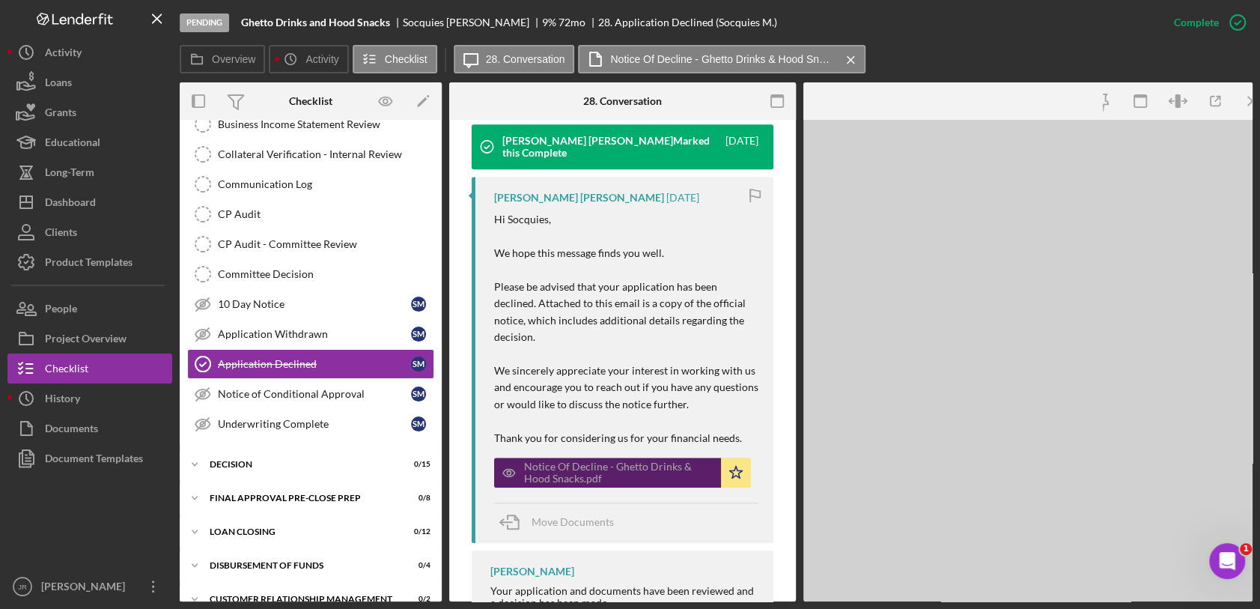
scroll to position [600, 0]
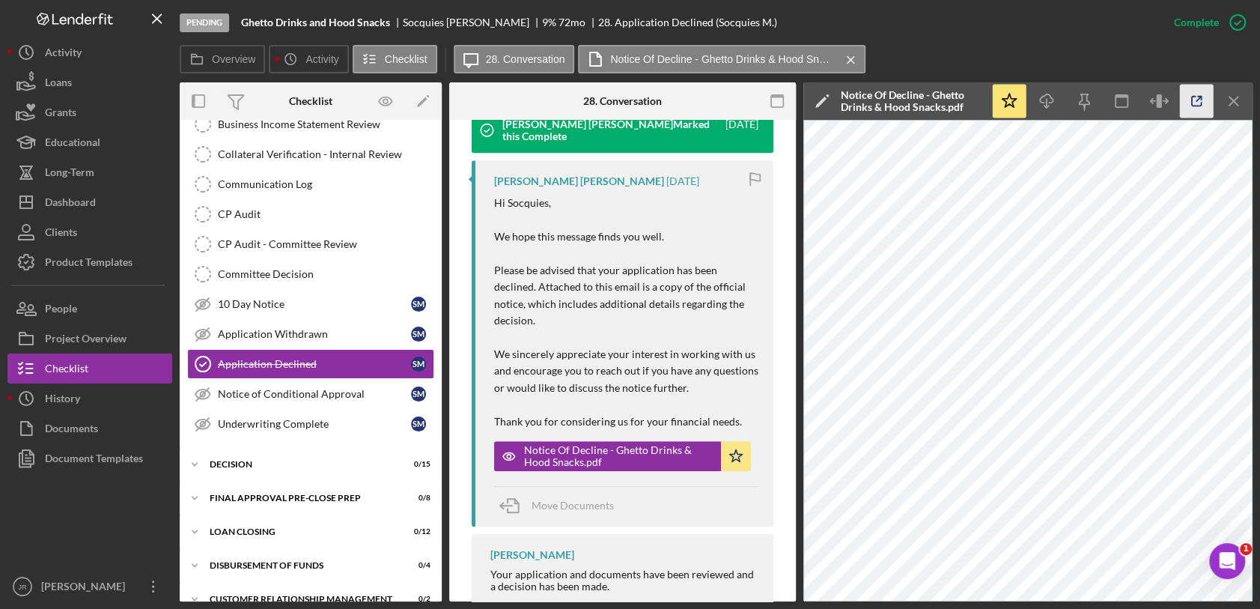
click at [1198, 109] on icon "button" at bounding box center [1197, 102] width 34 height 34
click at [114, 332] on div "Project Overview" at bounding box center [86, 340] width 82 height 34
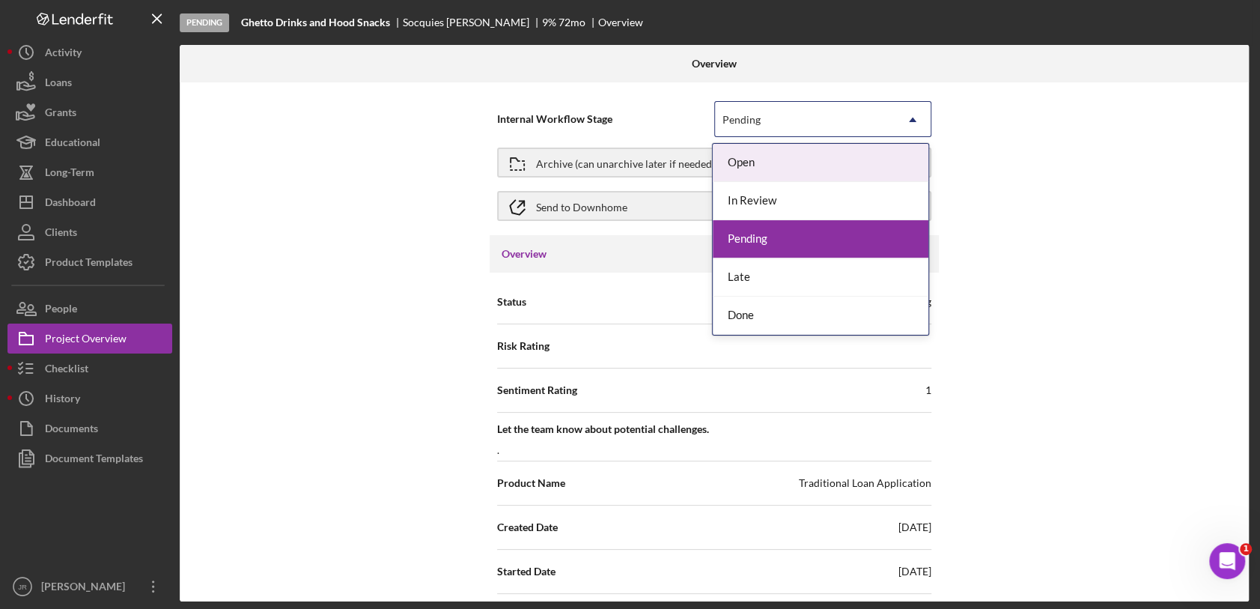
click at [789, 115] on div "Pending" at bounding box center [805, 120] width 180 height 34
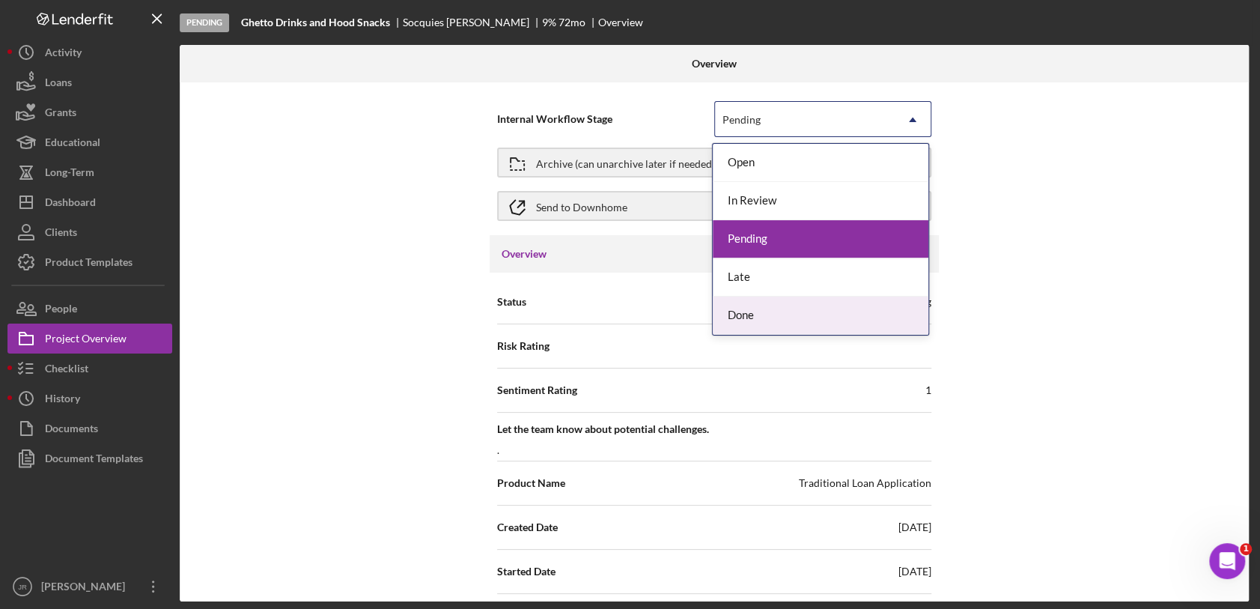
click at [745, 316] on div "Done" at bounding box center [821, 315] width 216 height 38
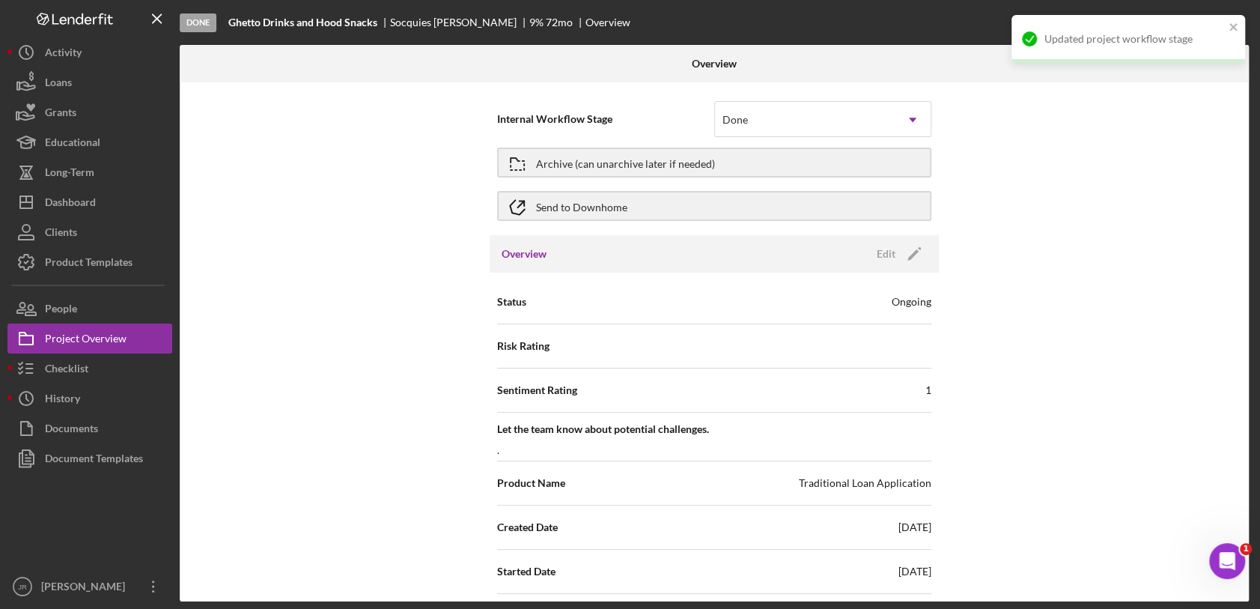
click at [976, 263] on div "Internal Workflow Stage Done Icon/Dropdown Arrow Archive (can unarchive later i…" at bounding box center [714, 341] width 1069 height 519
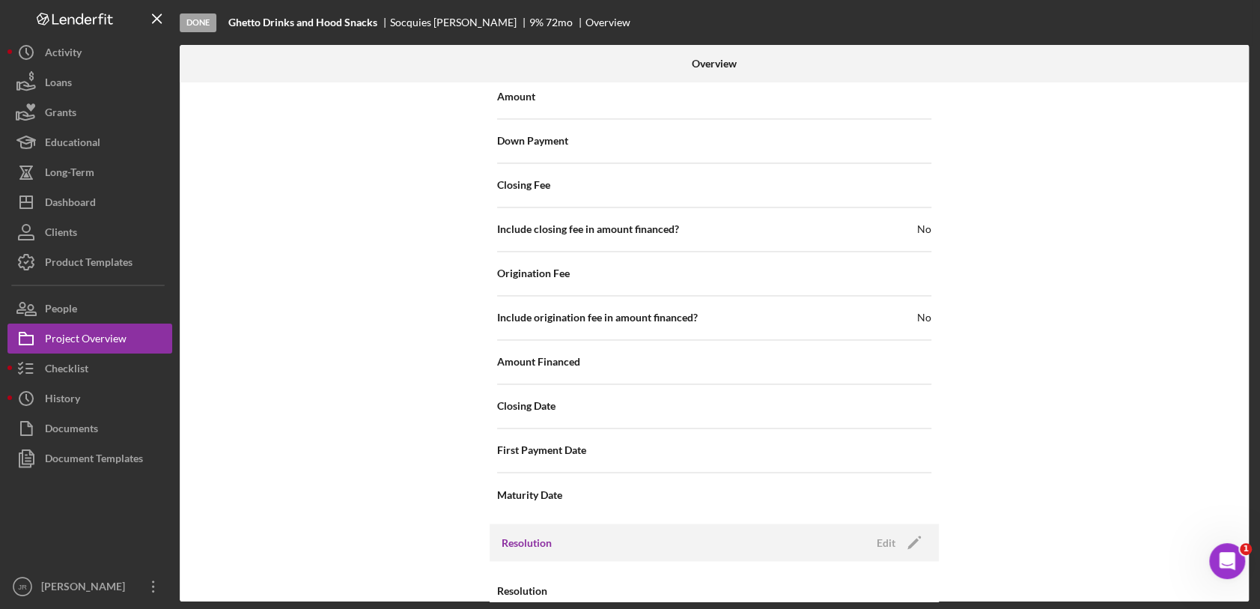
scroll to position [1579, 0]
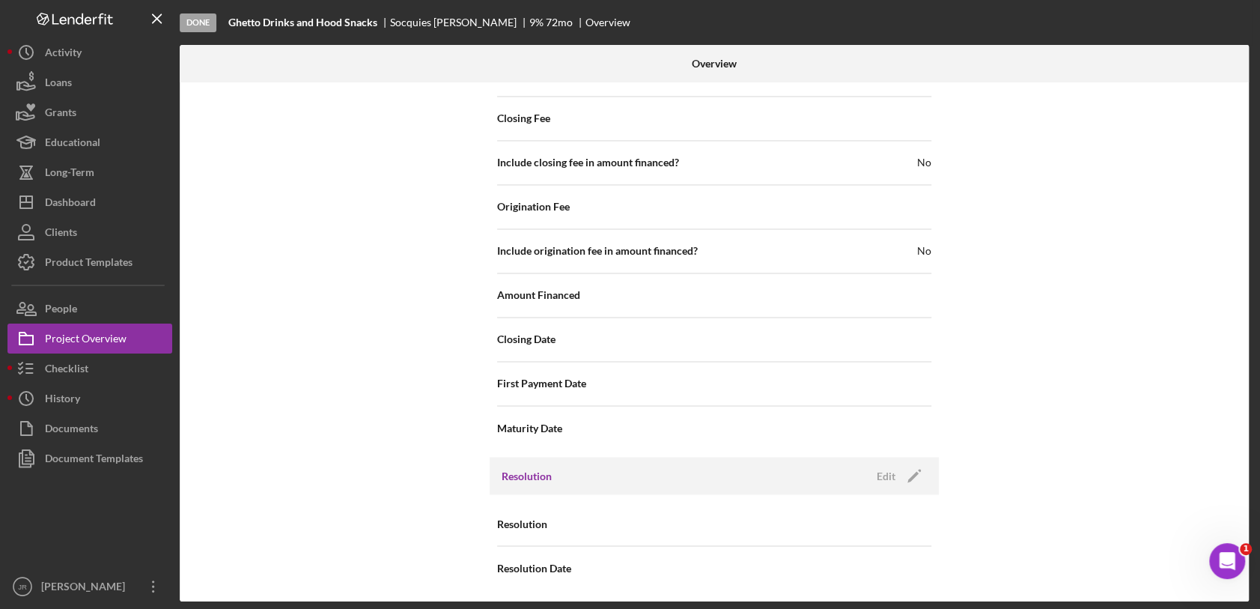
click at [892, 488] on div "Resolution Edit Icon/Edit" at bounding box center [714, 475] width 449 height 37
click at [903, 472] on icon "Icon/Edit" at bounding box center [913, 475] width 37 height 37
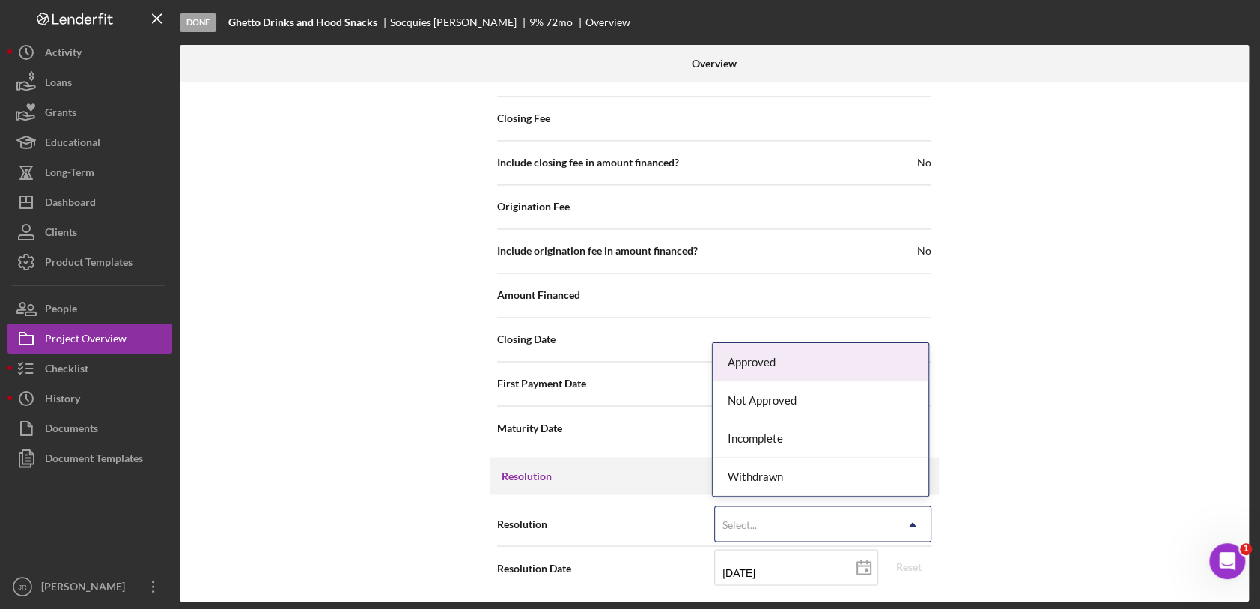
click at [838, 522] on div "Select..." at bounding box center [805, 524] width 180 height 34
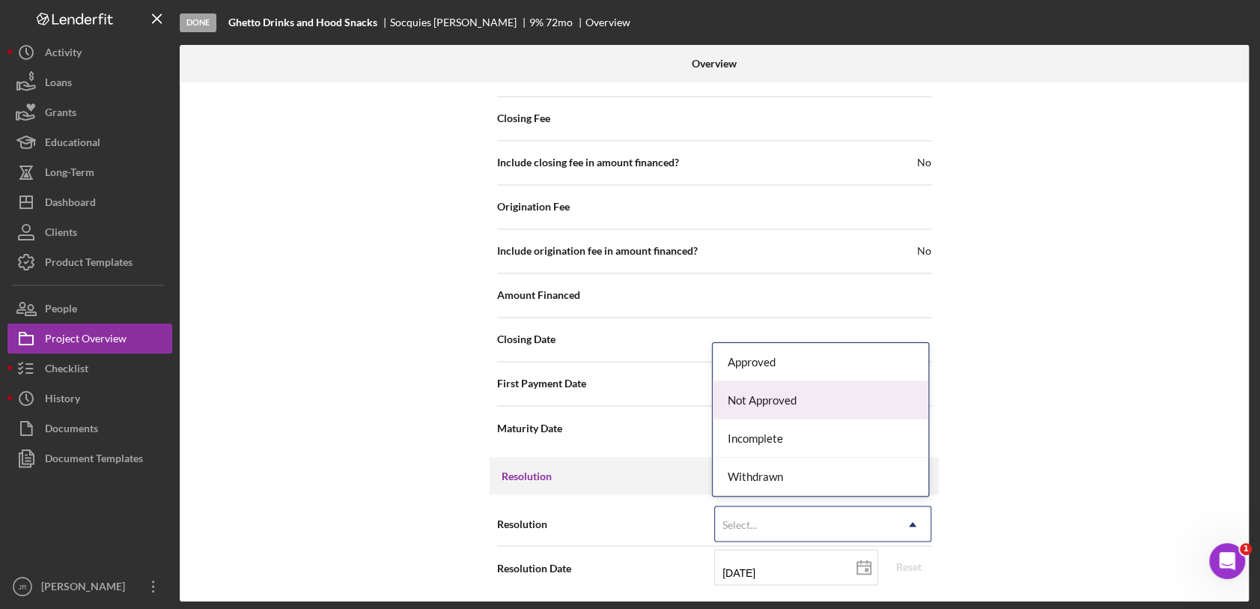
click at [802, 395] on div "Not Approved" at bounding box center [821, 400] width 216 height 38
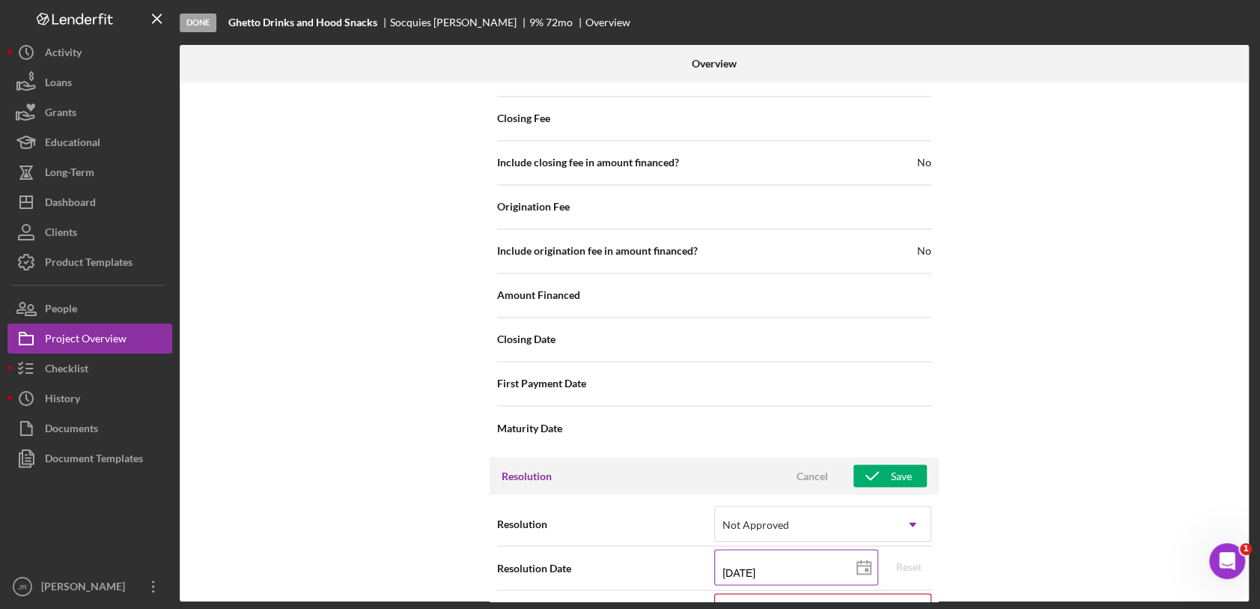
scroll to position [1675, 0]
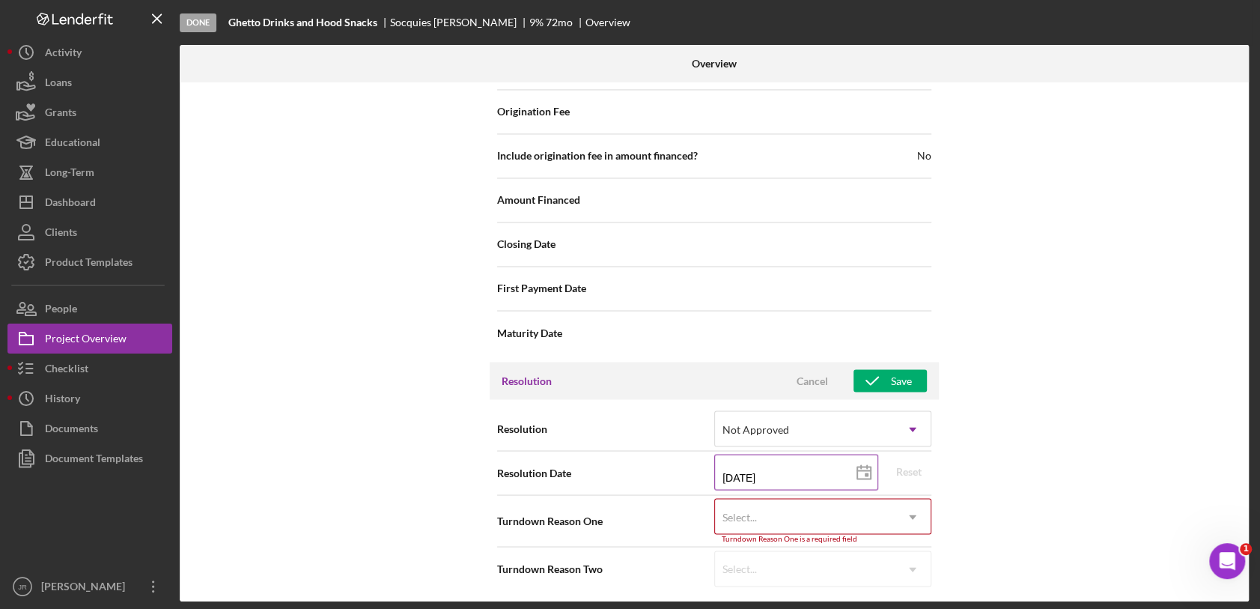
click at [788, 468] on input "[DATE]" at bounding box center [796, 472] width 164 height 36
click at [857, 465] on icon at bounding box center [863, 472] width 37 height 37
type input "[DATE]"
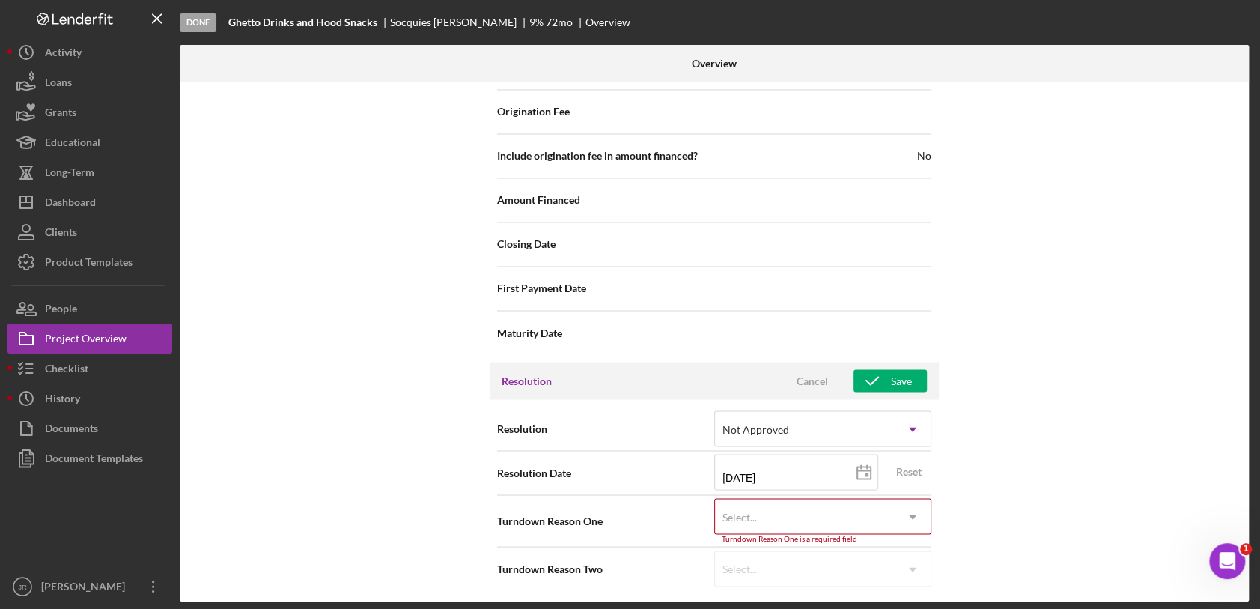
type input "[DATE]"
click at [1018, 394] on div "Internal Workflow Stage Done Icon/Dropdown Arrow Archive (can unarchive later i…" at bounding box center [714, 341] width 1069 height 519
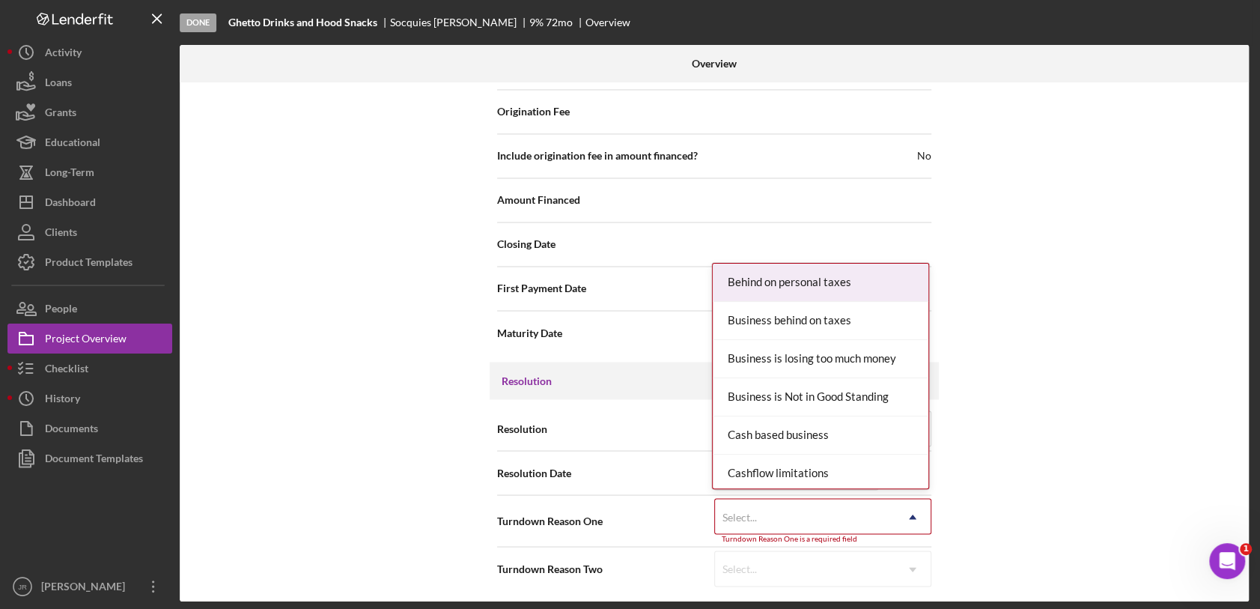
click at [889, 523] on div "Select..." at bounding box center [805, 516] width 180 height 34
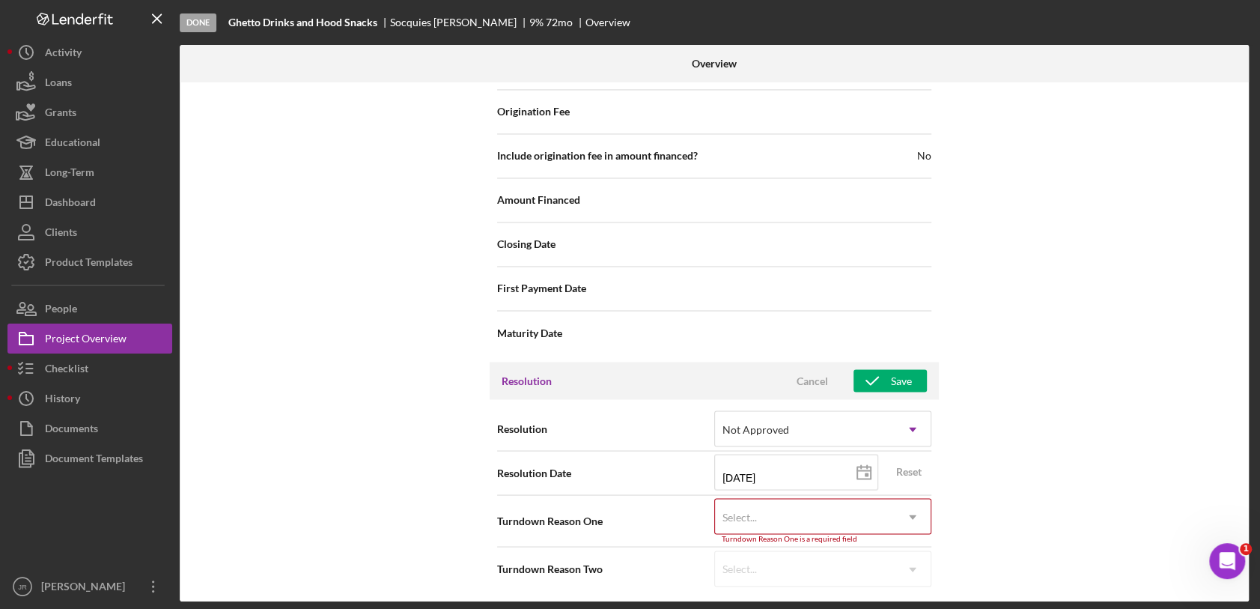
click at [1055, 115] on div "Internal Workflow Stage Done Icon/Dropdown Arrow Archive (can unarchive later i…" at bounding box center [714, 341] width 1069 height 519
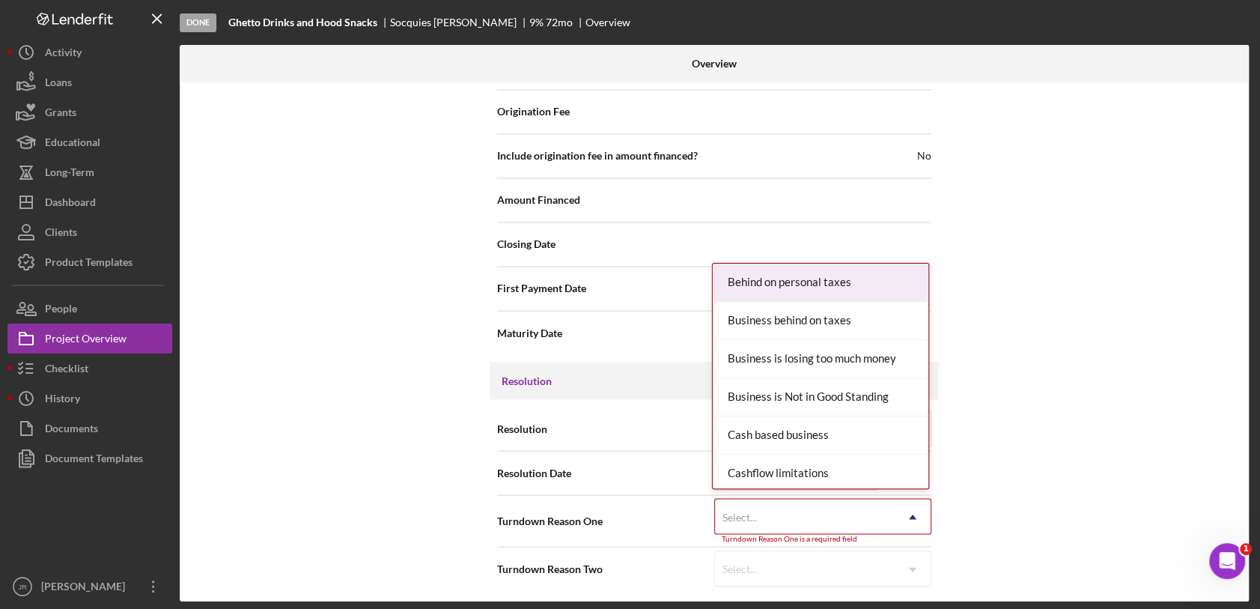
click at [850, 520] on div "Select..." at bounding box center [805, 516] width 180 height 34
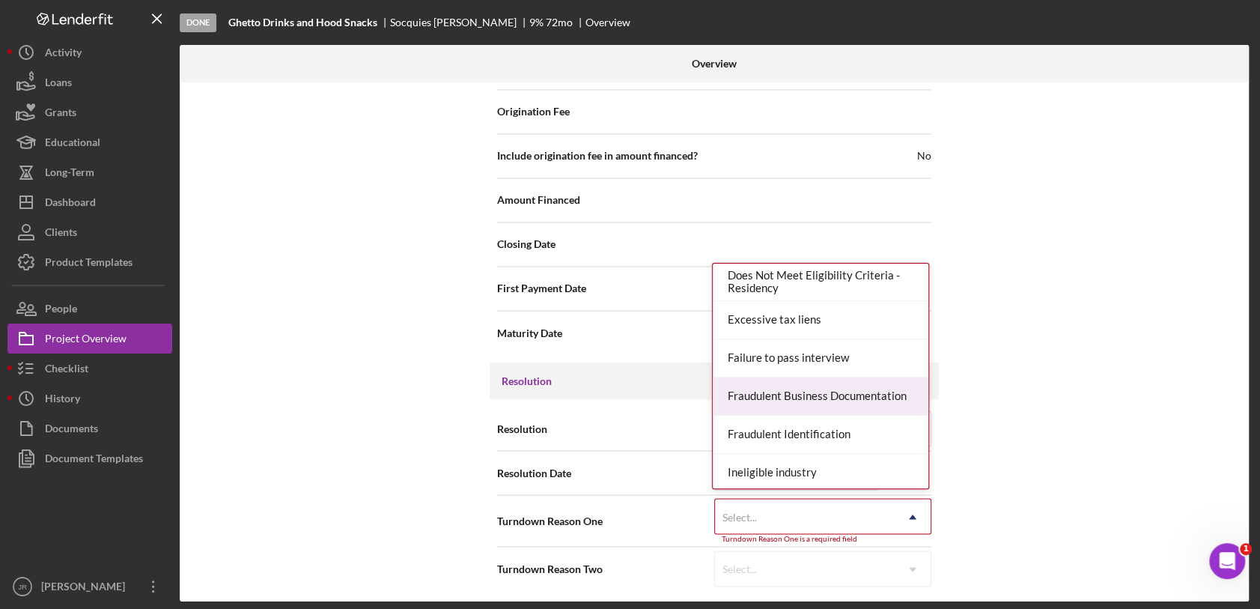
scroll to position [498, 0]
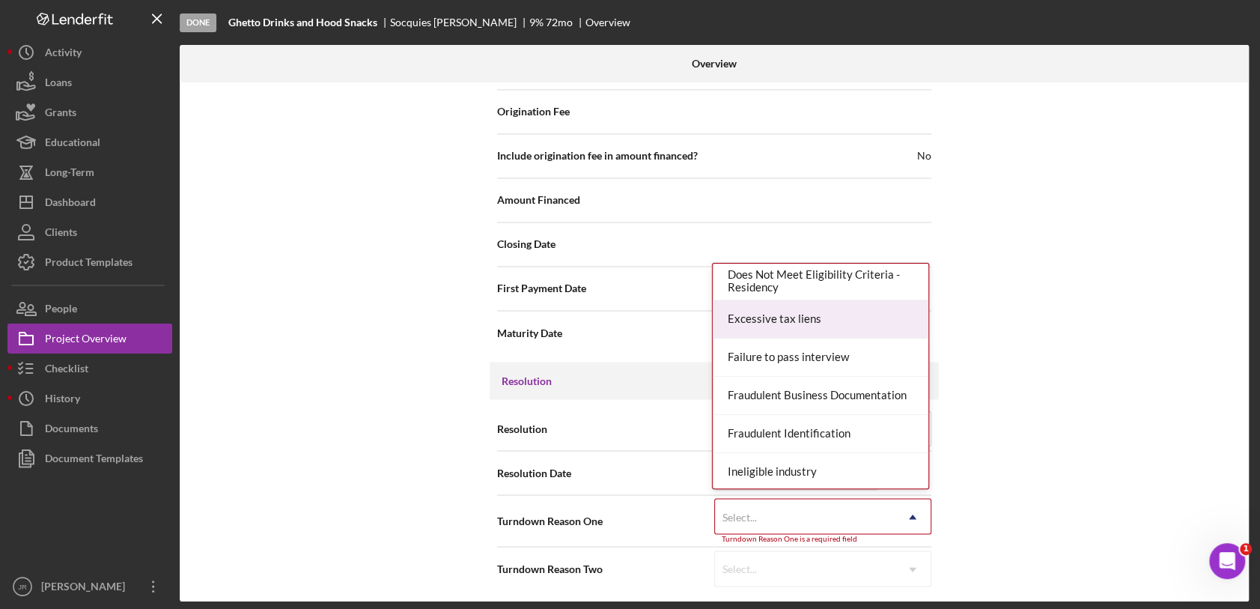
click at [796, 317] on div "Excessive tax liens" at bounding box center [821, 319] width 216 height 38
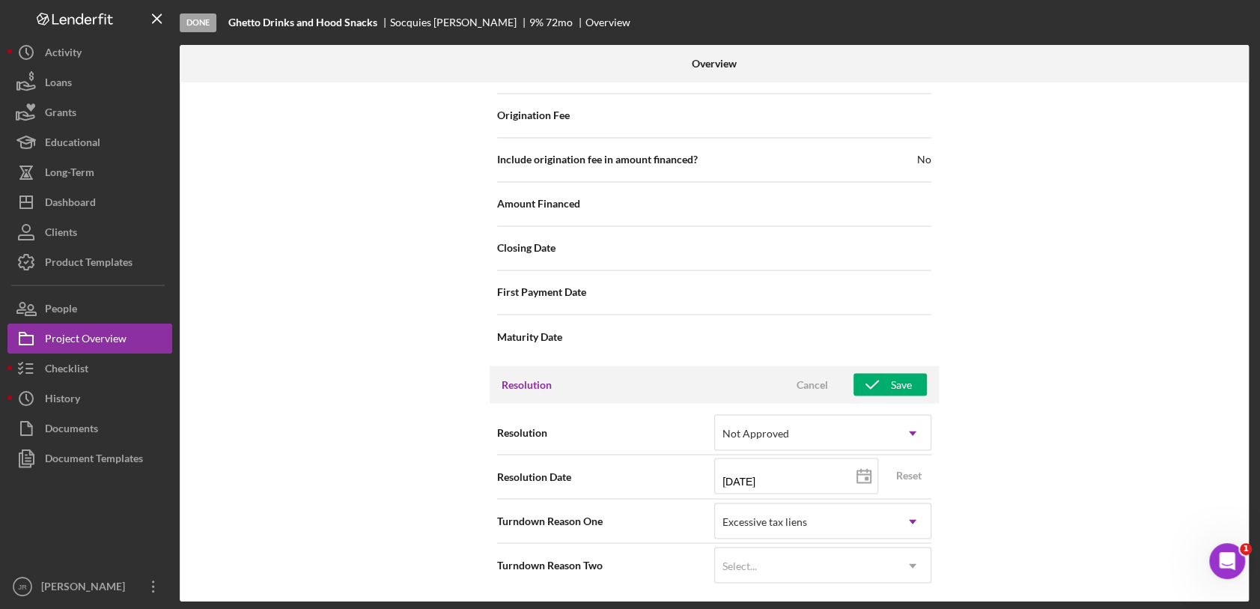
scroll to position [1667, 0]
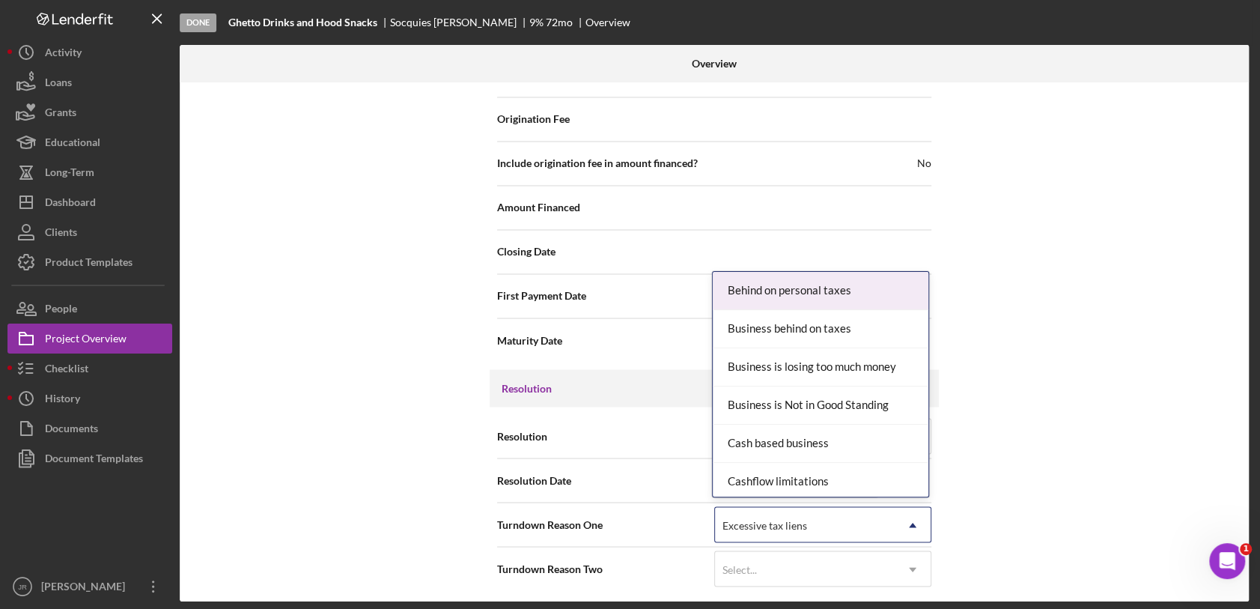
click at [793, 525] on div "Excessive tax liens" at bounding box center [764, 525] width 85 height 12
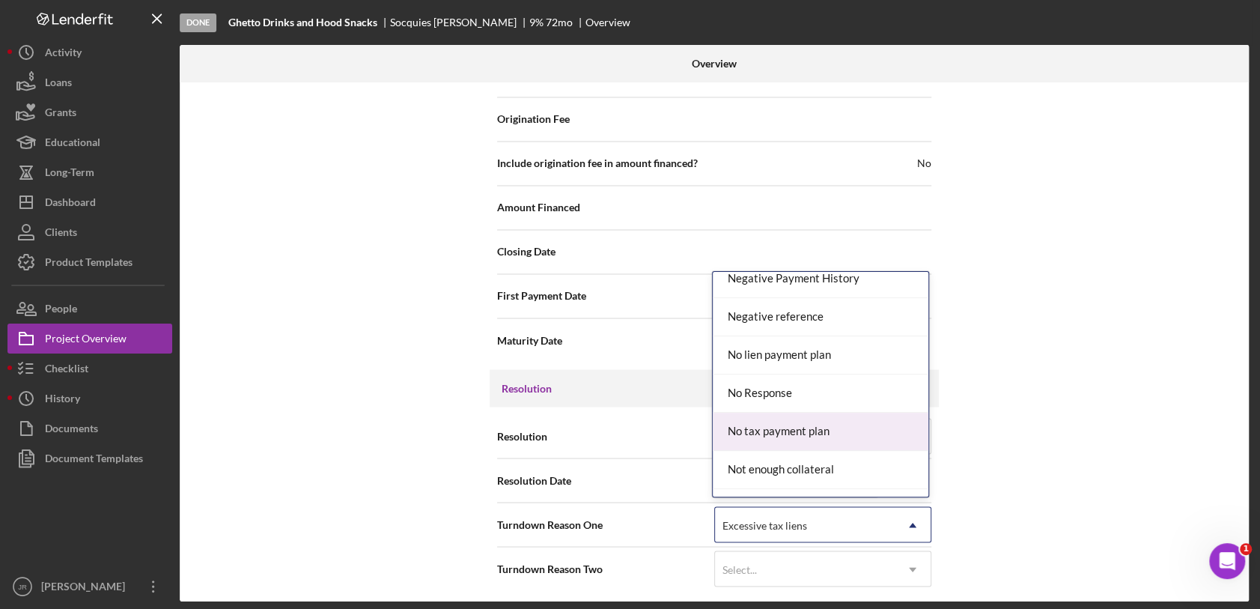
scroll to position [1153, 0]
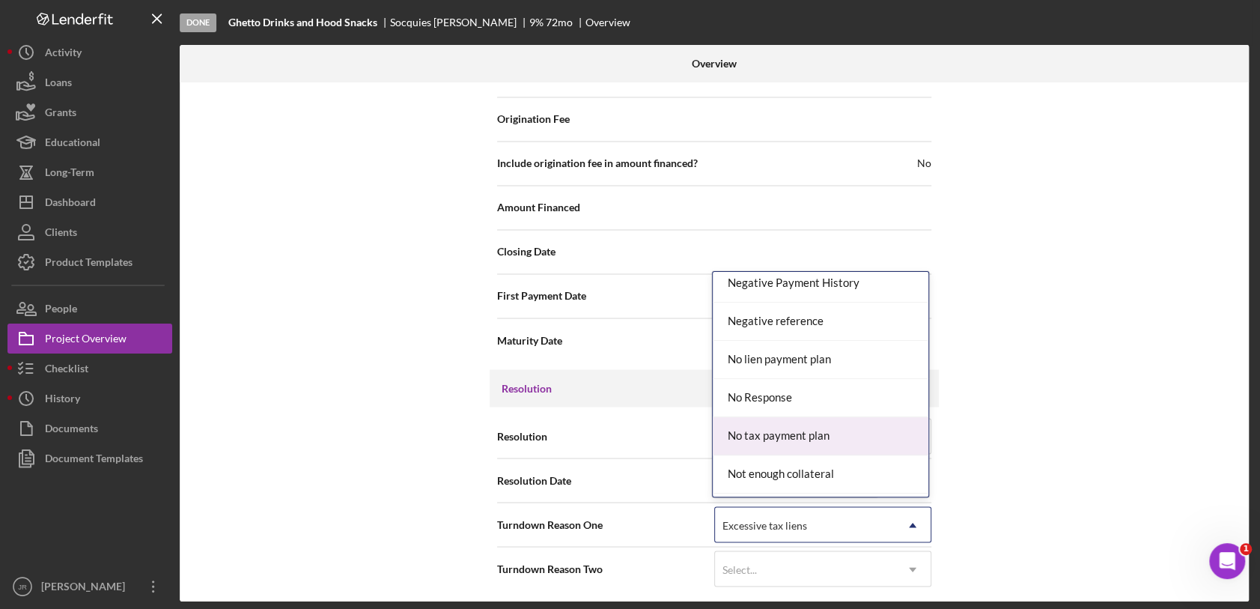
click at [780, 431] on div "No tax payment plan" at bounding box center [821, 436] width 216 height 38
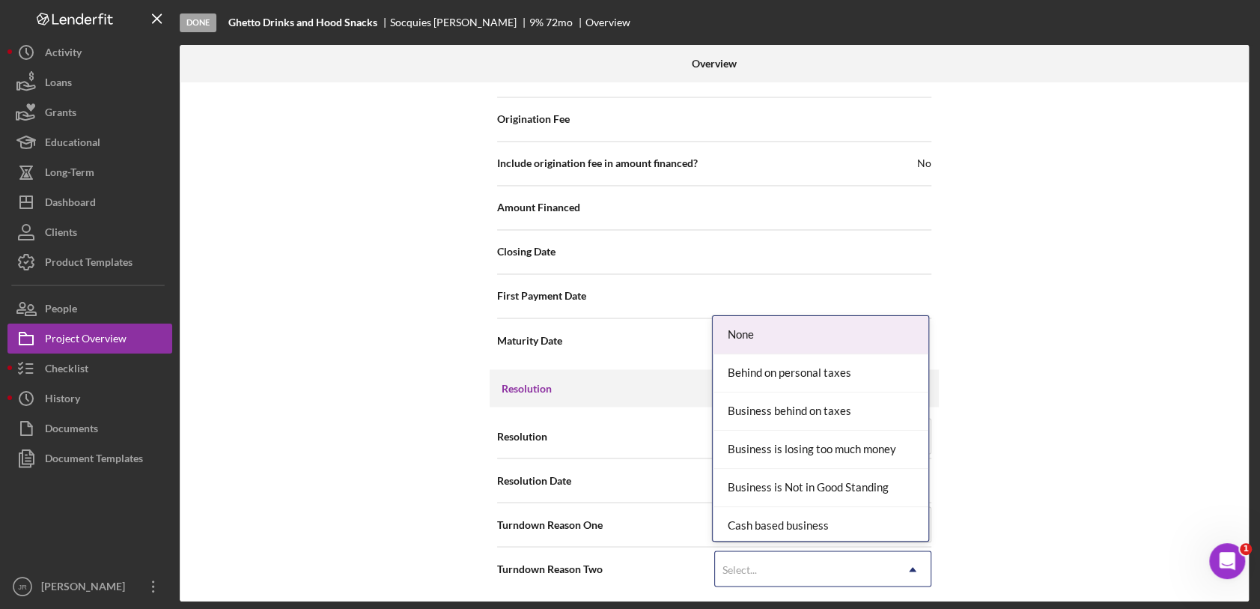
click at [764, 579] on div "Select..." at bounding box center [805, 569] width 180 height 34
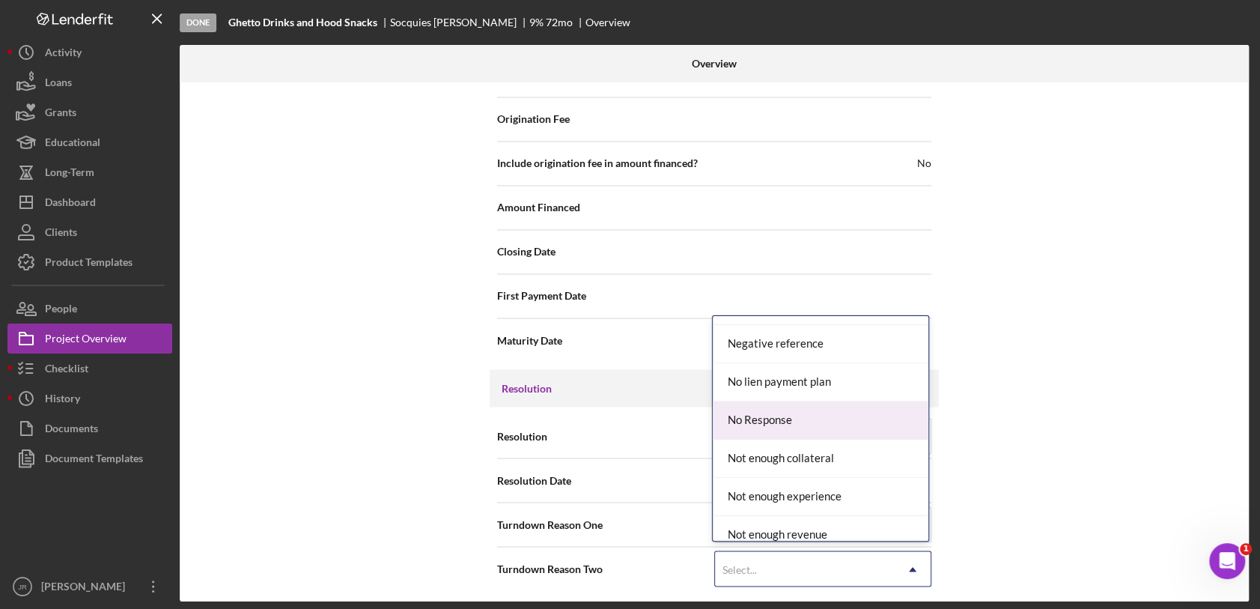
scroll to position [1213, 0]
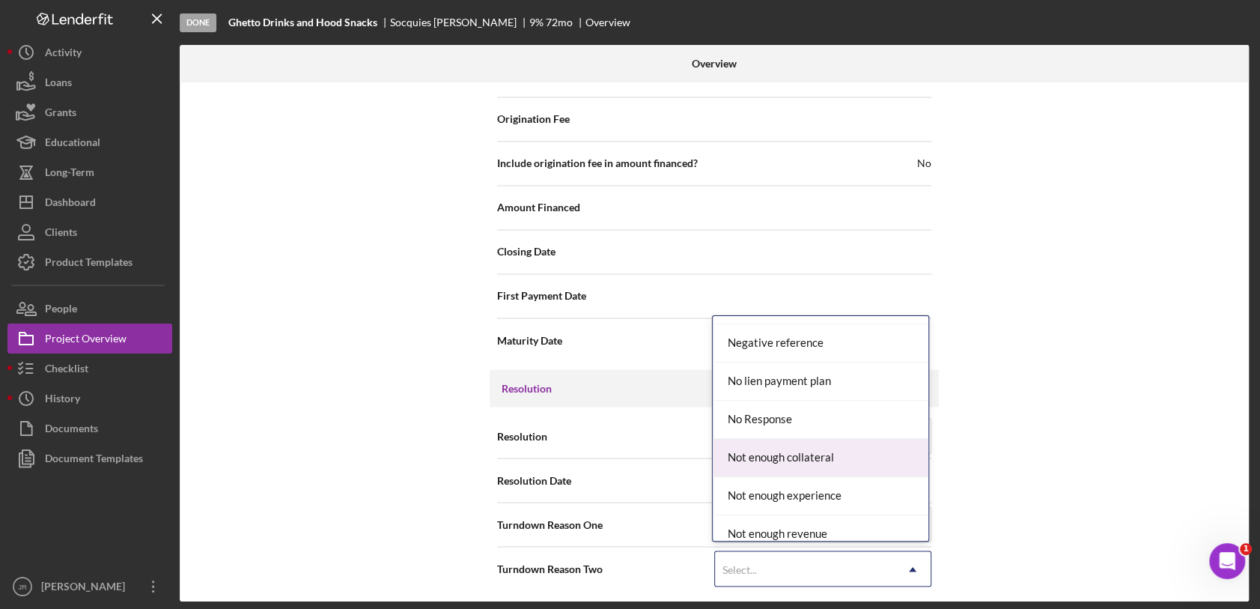
click at [796, 455] on div "Not enough collateral" at bounding box center [821, 458] width 216 height 38
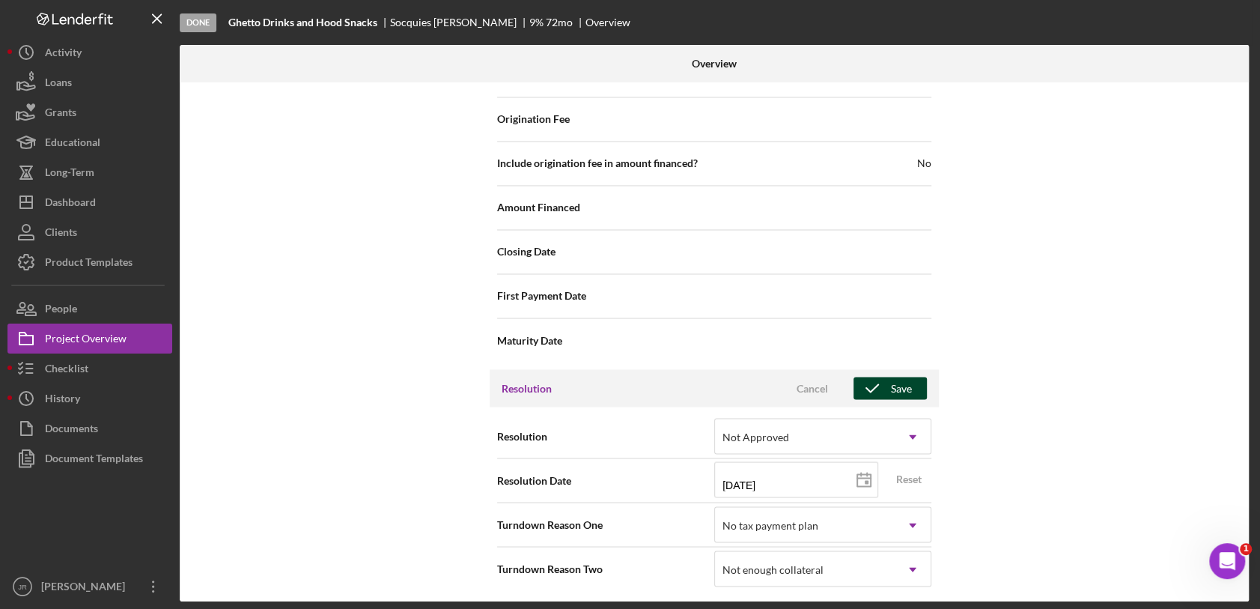
click at [901, 391] on div "Save" at bounding box center [901, 388] width 21 height 22
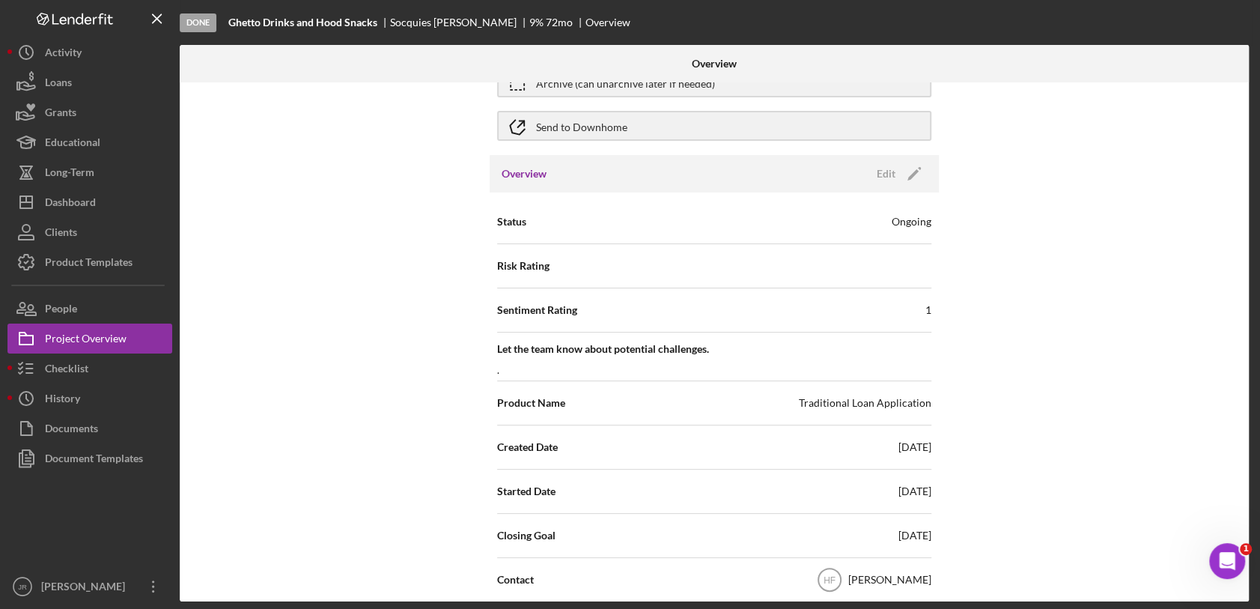
scroll to position [0, 0]
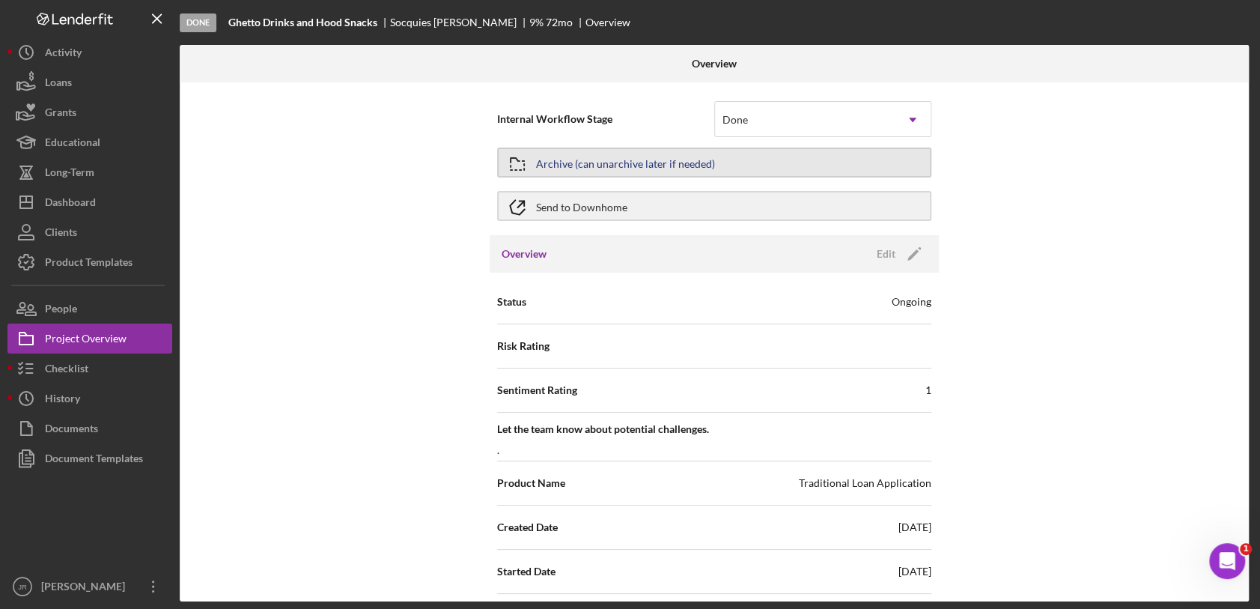
click at [662, 160] on div "Archive (can unarchive later if needed)" at bounding box center [625, 162] width 179 height 27
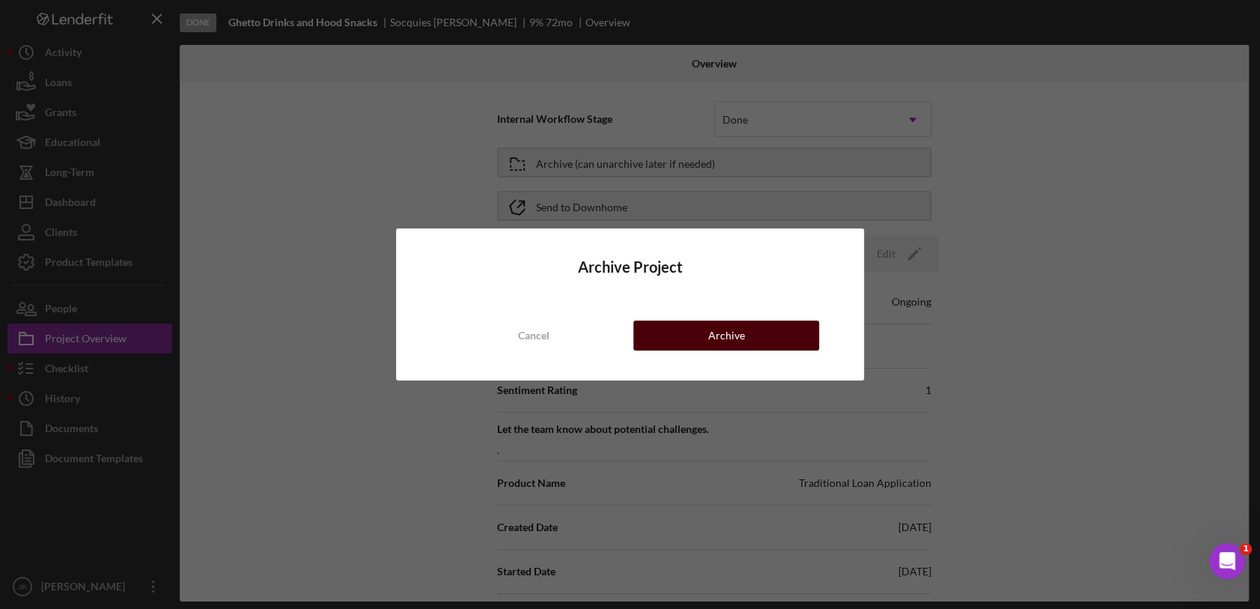
click at [731, 344] on div "Archive" at bounding box center [726, 335] width 37 height 30
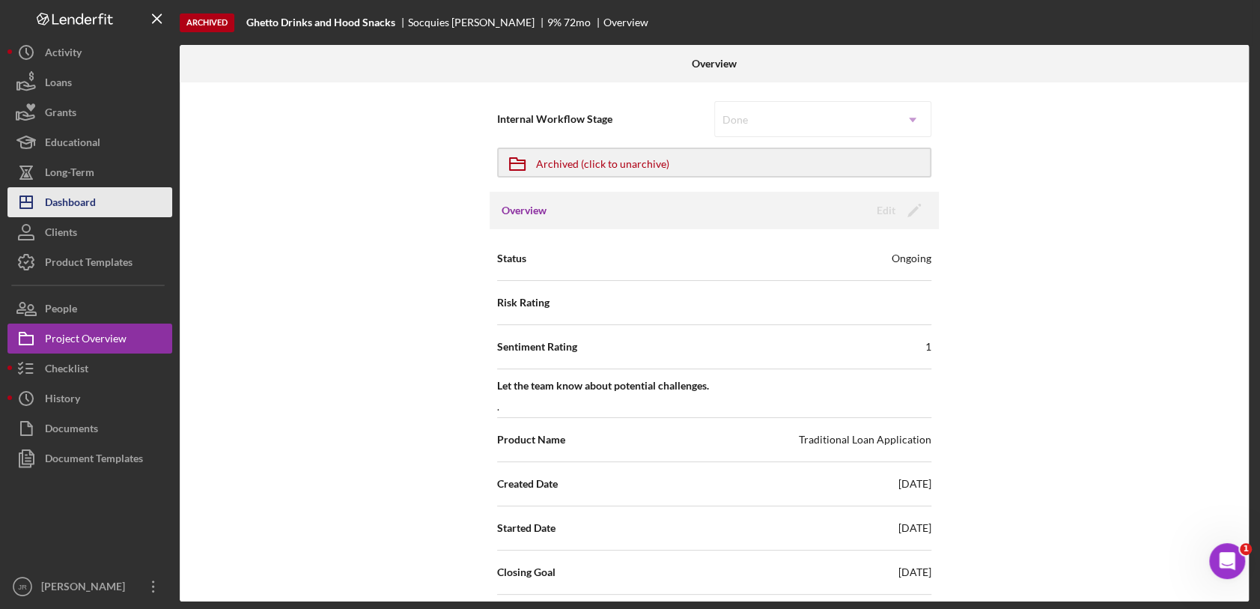
click at [115, 202] on button "Icon/Dashboard Dashboard" at bounding box center [89, 202] width 165 height 30
